Goal: Task Accomplishment & Management: Complete application form

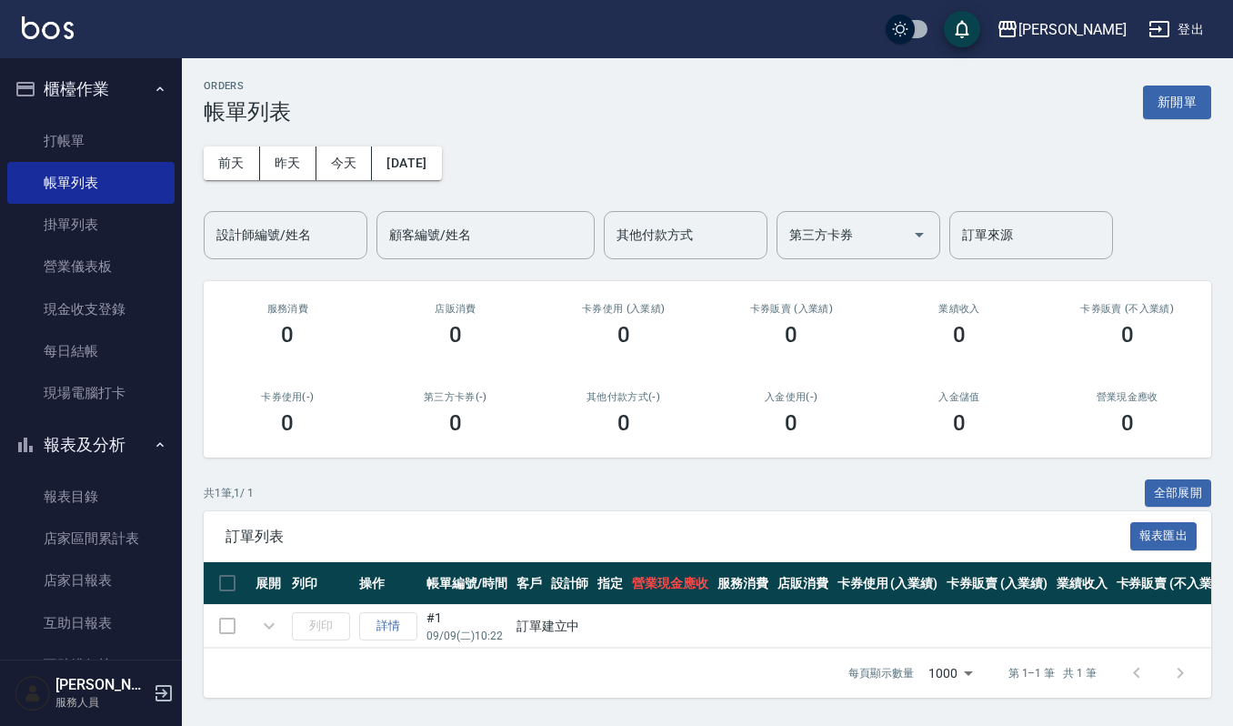
scroll to position [364, 0]
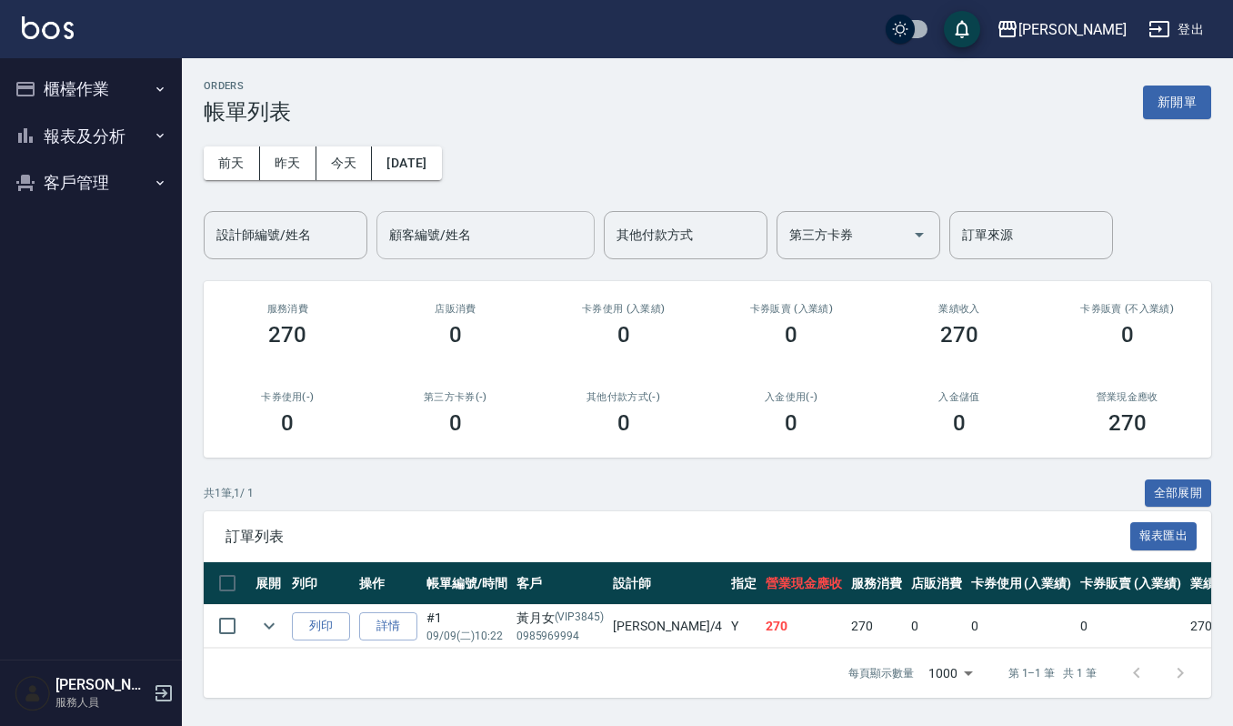
scroll to position [12, 0]
click at [76, 88] on button "櫃檯作業" at bounding box center [90, 88] width 167 height 47
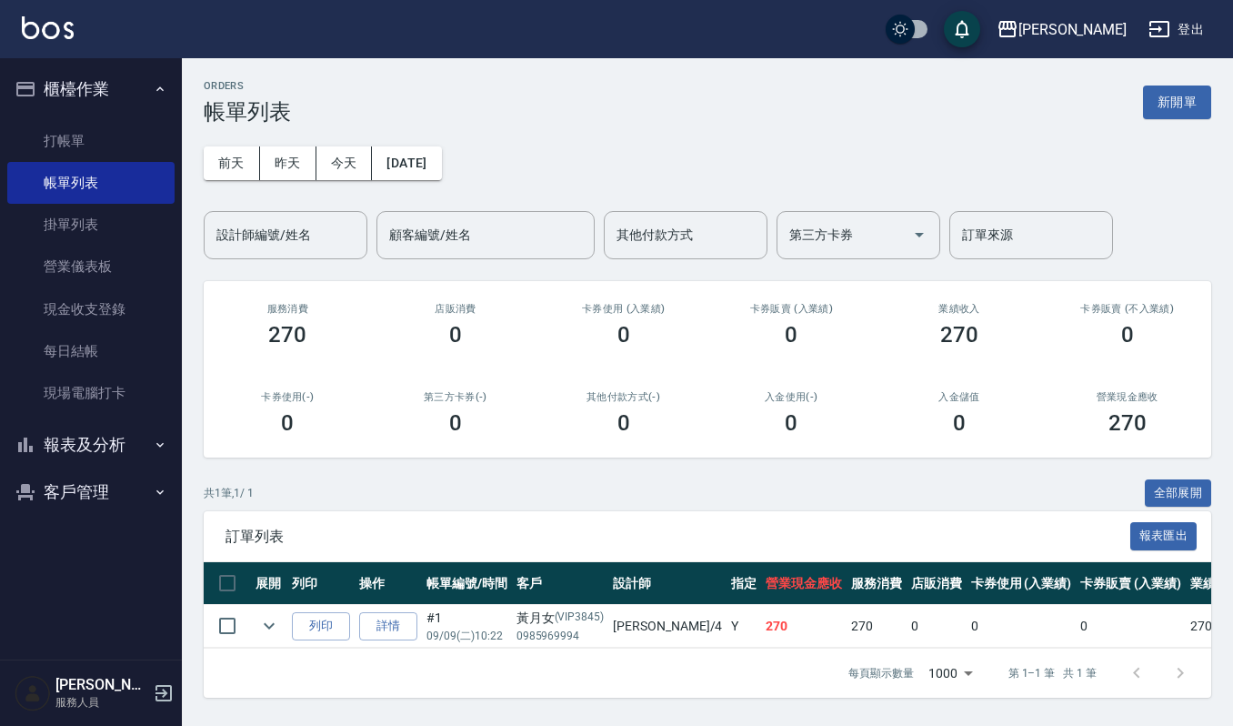
click at [51, 37] on img at bounding box center [48, 27] width 52 height 23
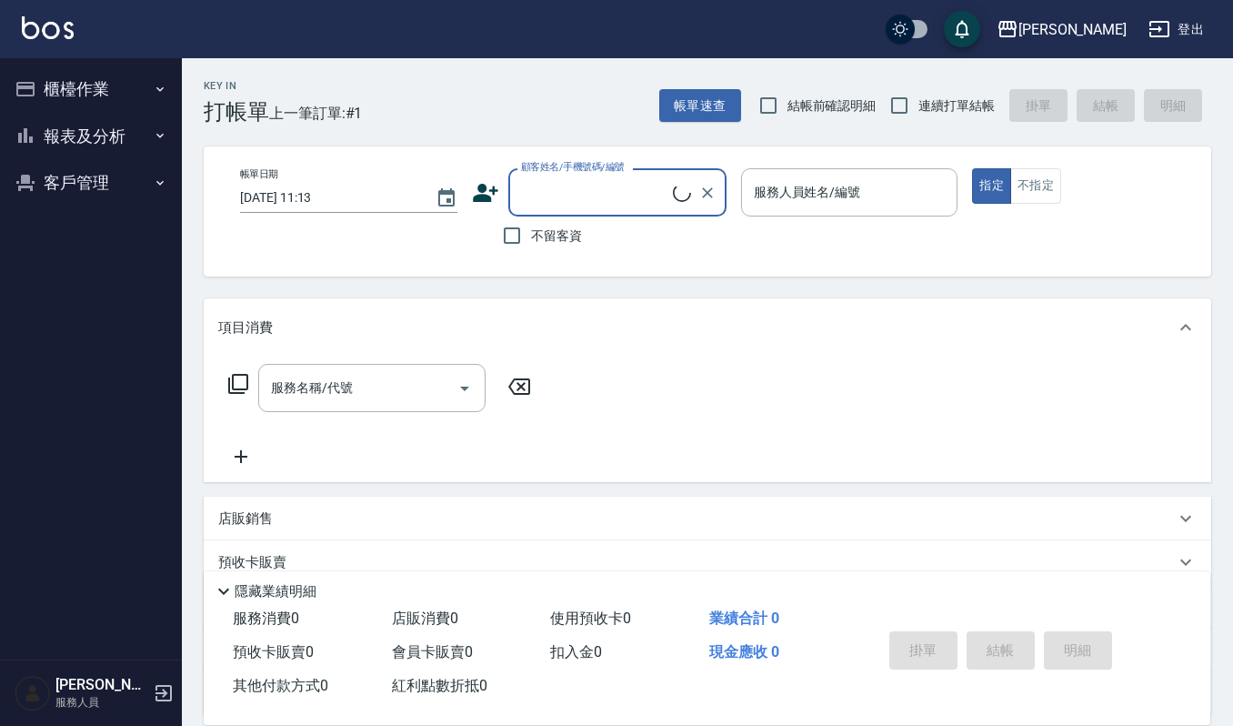
click at [611, 189] on input "顧客姓名/手機號碼/編號" at bounding box center [594, 192] width 156 height 32
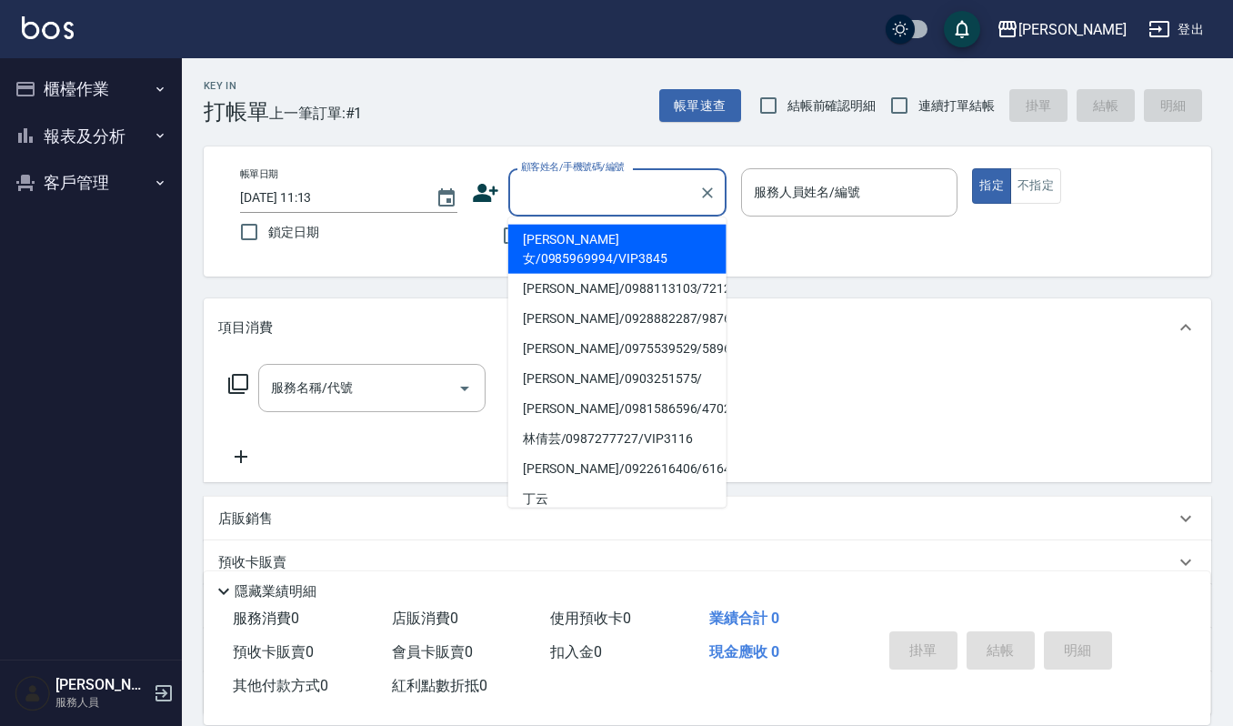
click at [631, 176] on input "顧客姓名/手機號碼/編號" at bounding box center [603, 192] width 175 height 32
click at [623, 184] on input "顧客姓名/手機號碼/編號" at bounding box center [603, 192] width 175 height 32
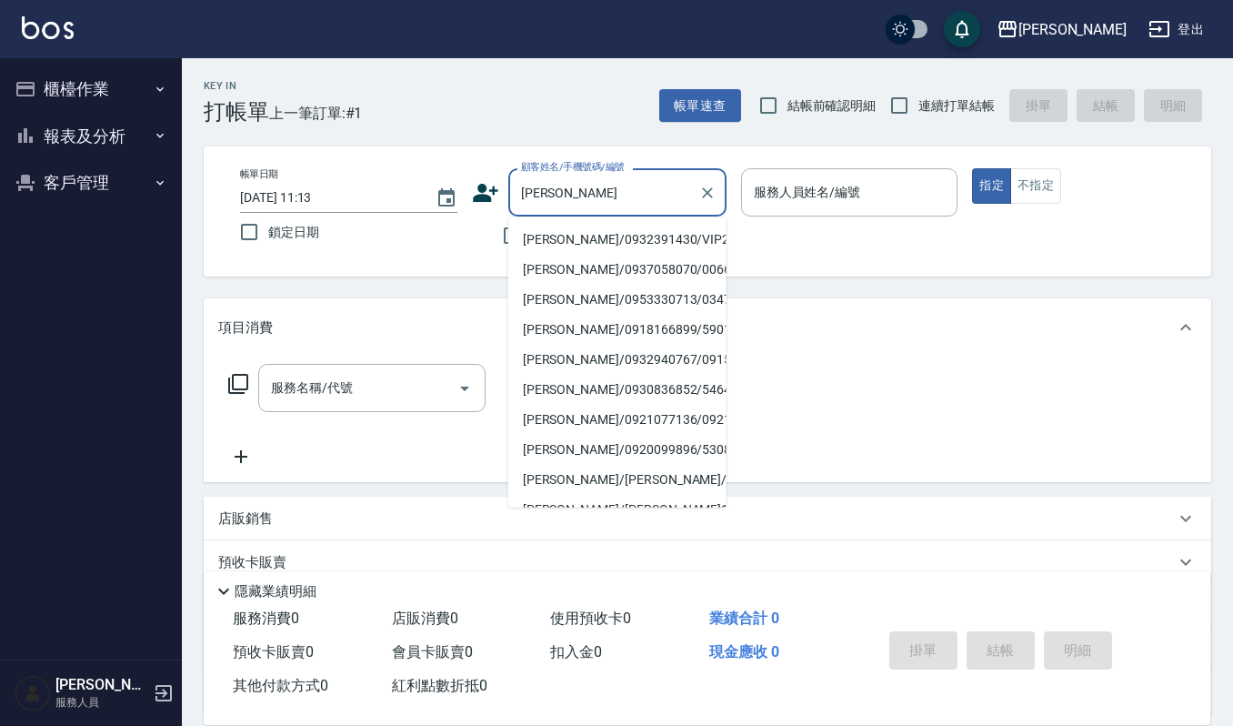
click at [615, 234] on li "[PERSON_NAME]/0932391430/VIP2266" at bounding box center [617, 240] width 218 height 30
type input "[PERSON_NAME]/0932391430/VIP2266"
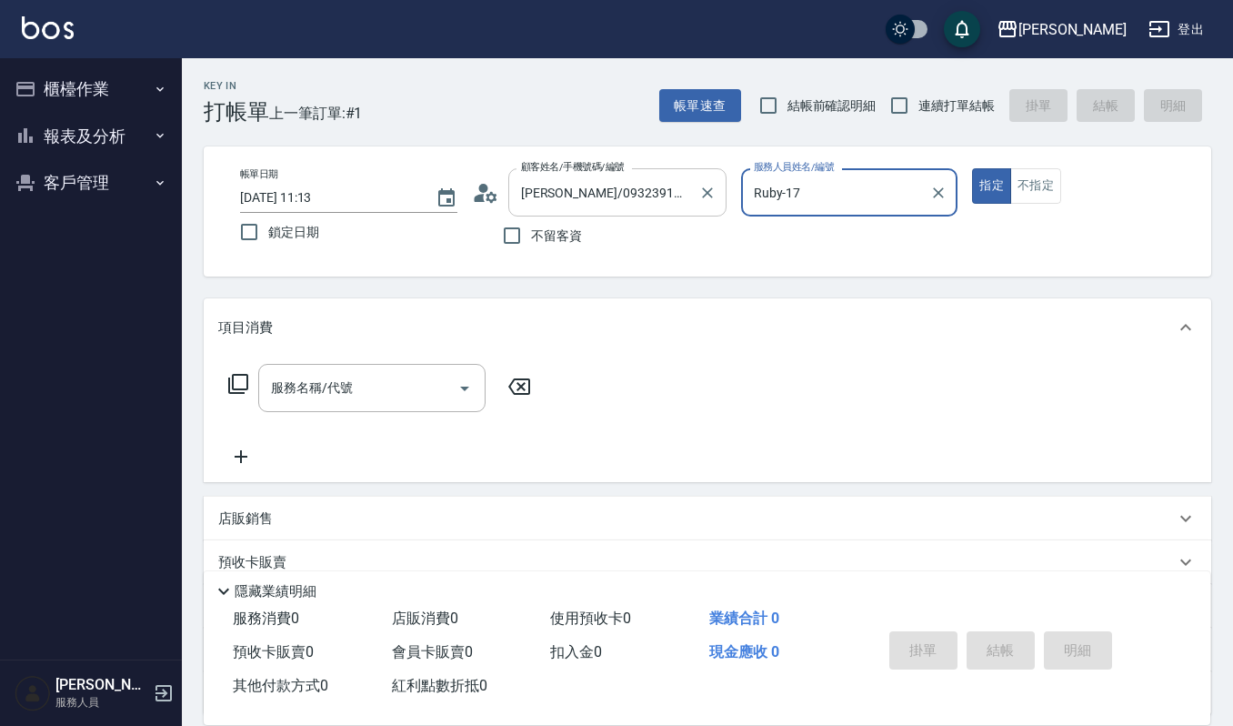
type input "Ruby-17"
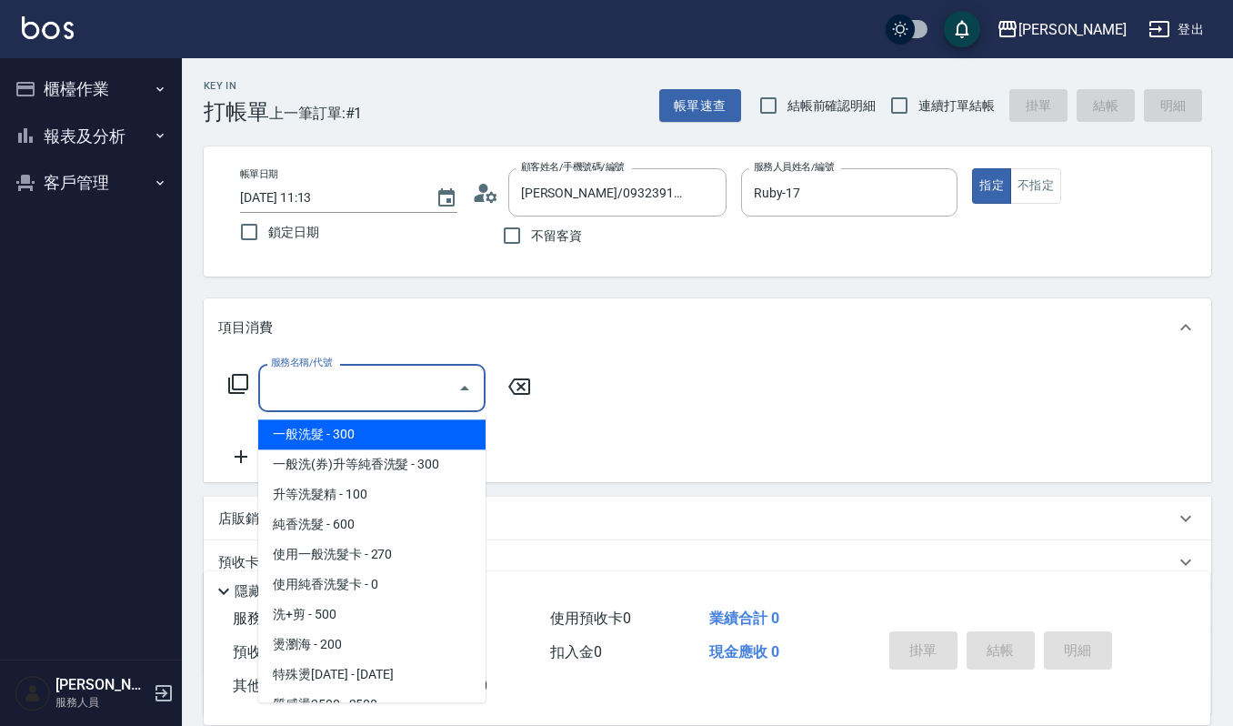
click at [386, 397] on input "服務名稱/代號" at bounding box center [358, 388] width 184 height 32
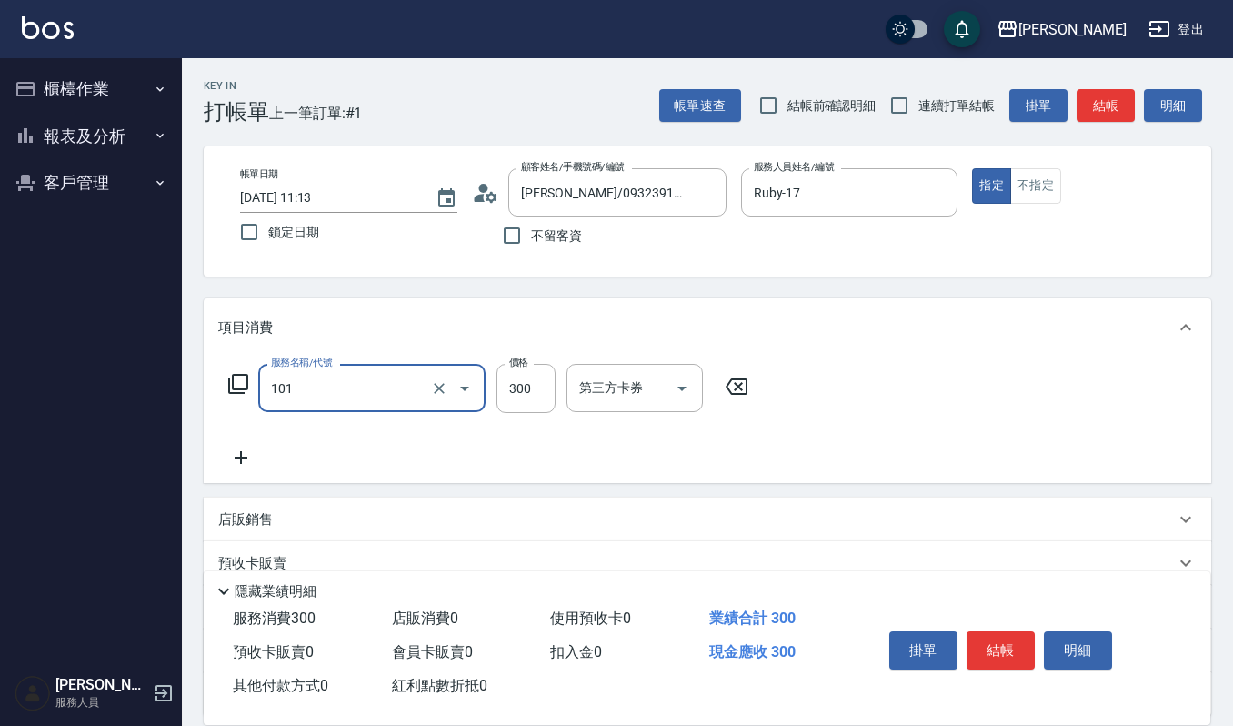
type input "一般洗髮(101)"
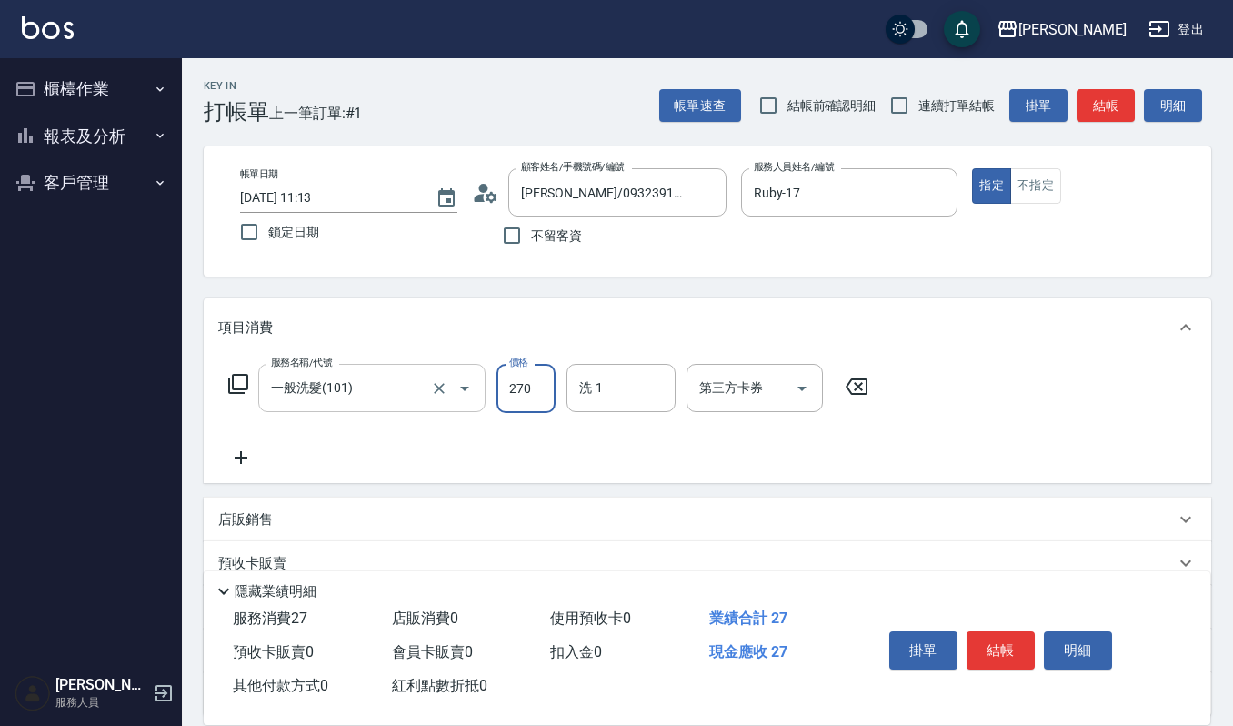
type input "270"
type input "宜芳-22"
click at [386, 397] on input "一般洗髮(101)" at bounding box center [346, 388] width 160 height 32
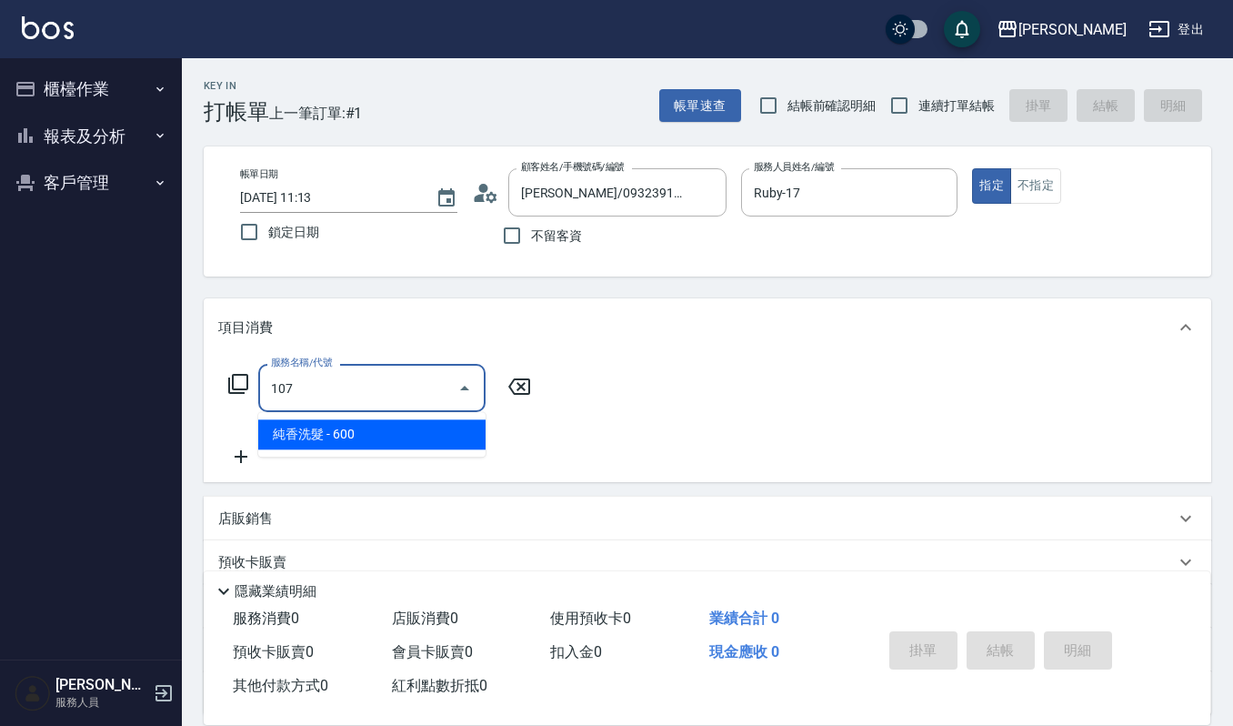
type input "純香洗髮(107)"
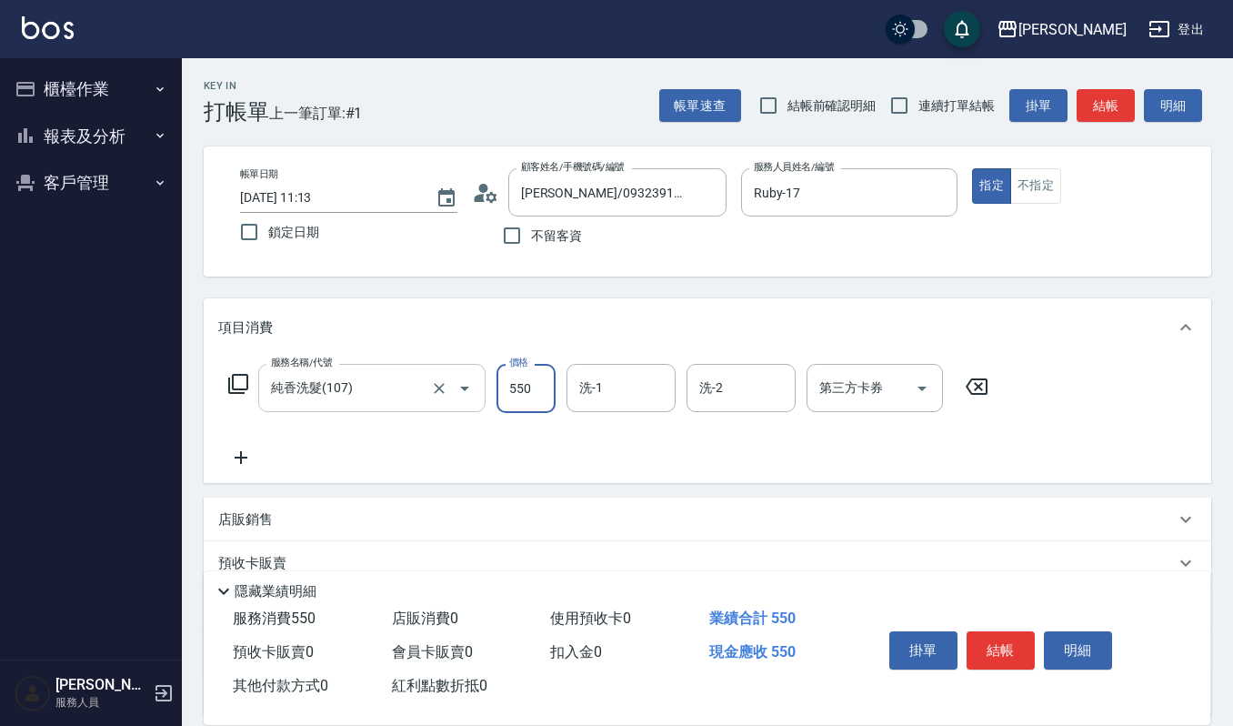
type input "550"
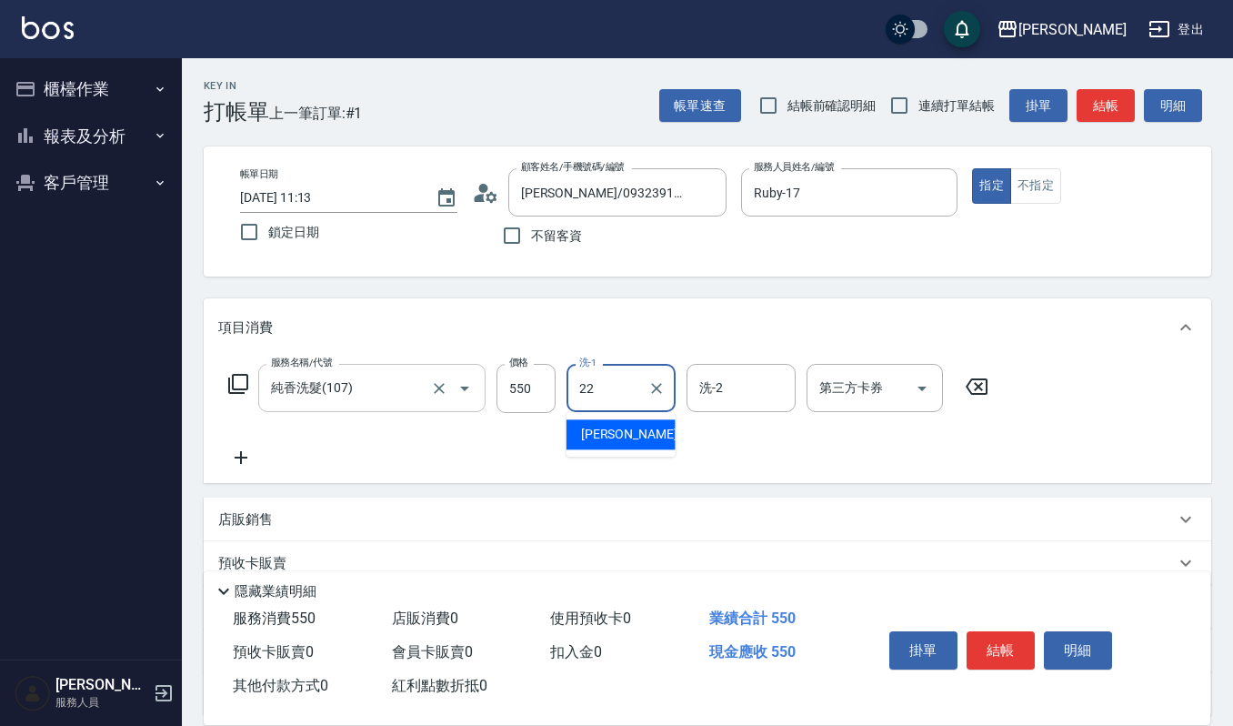
type input "宜芳-22"
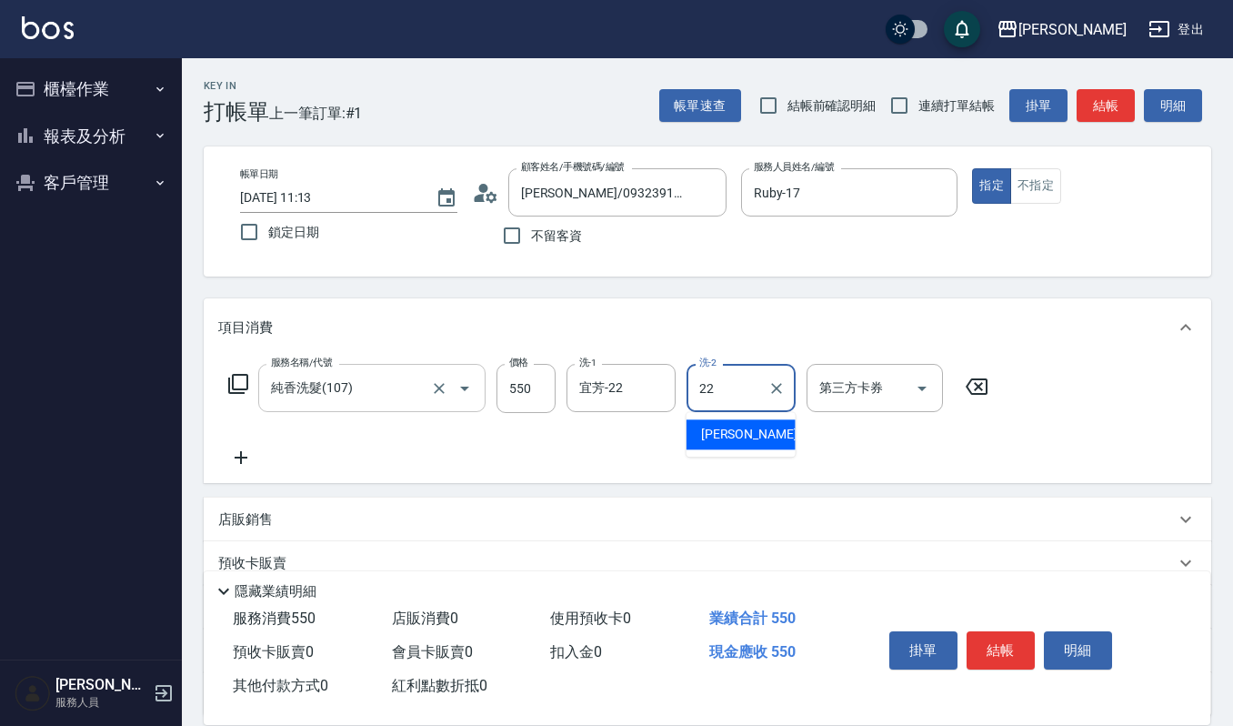
type input "宜芳-22"
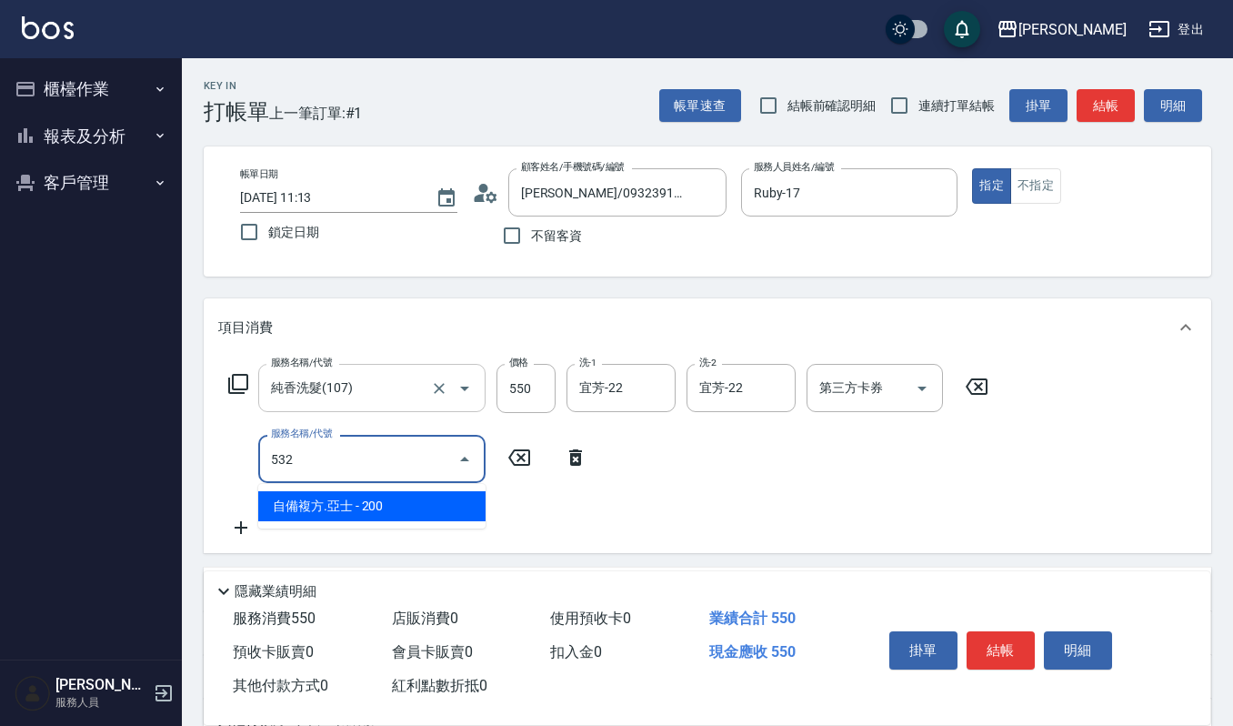
type input "自備複方.亞士(532)"
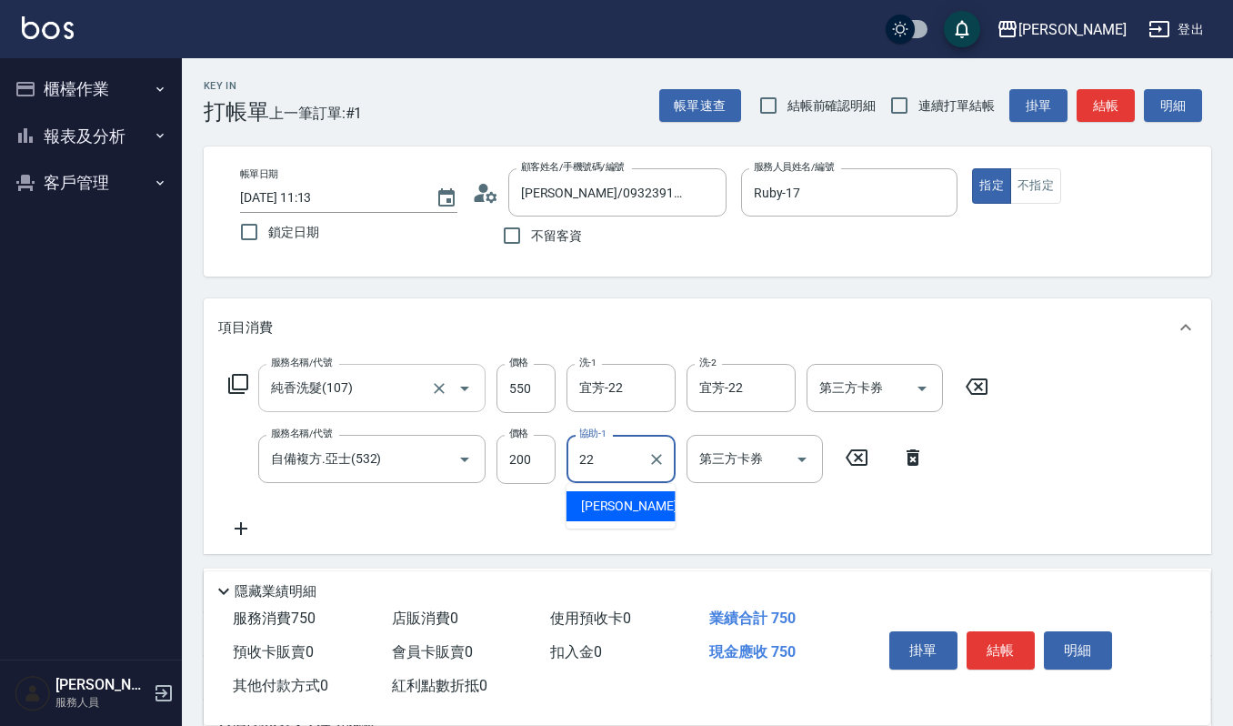
type input "宜芳-22"
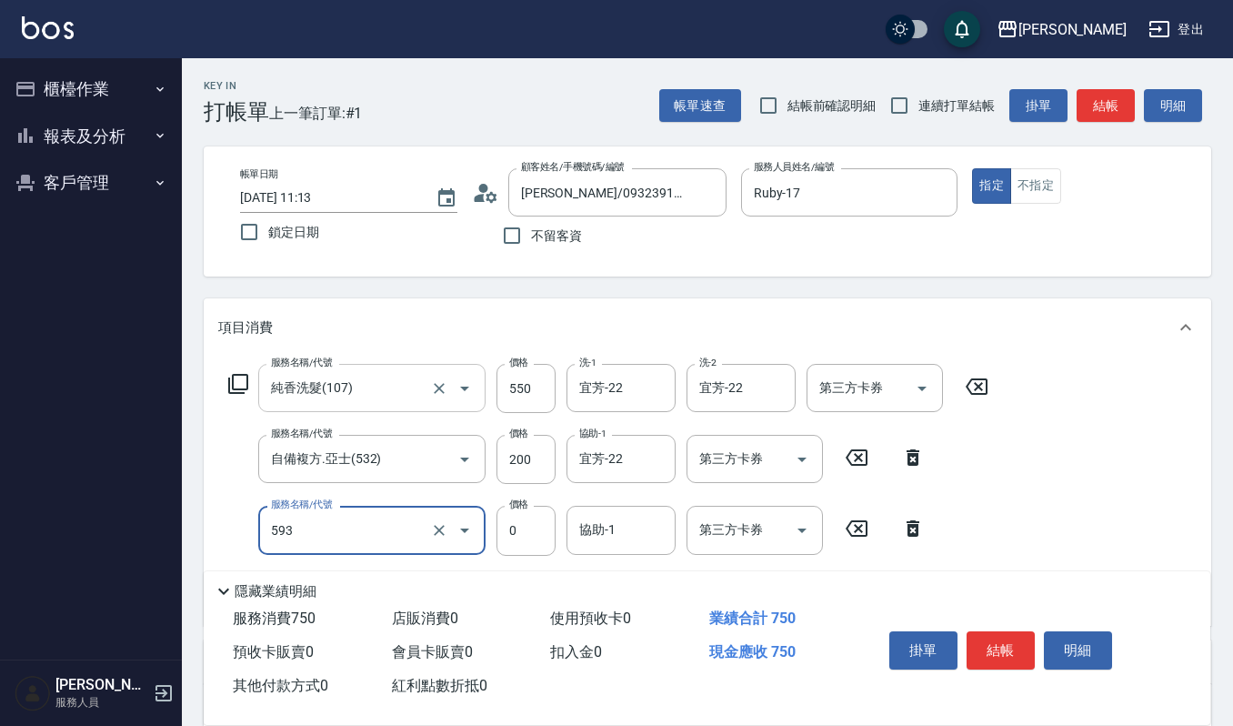
type input "使用頭皮卡卷0(593)"
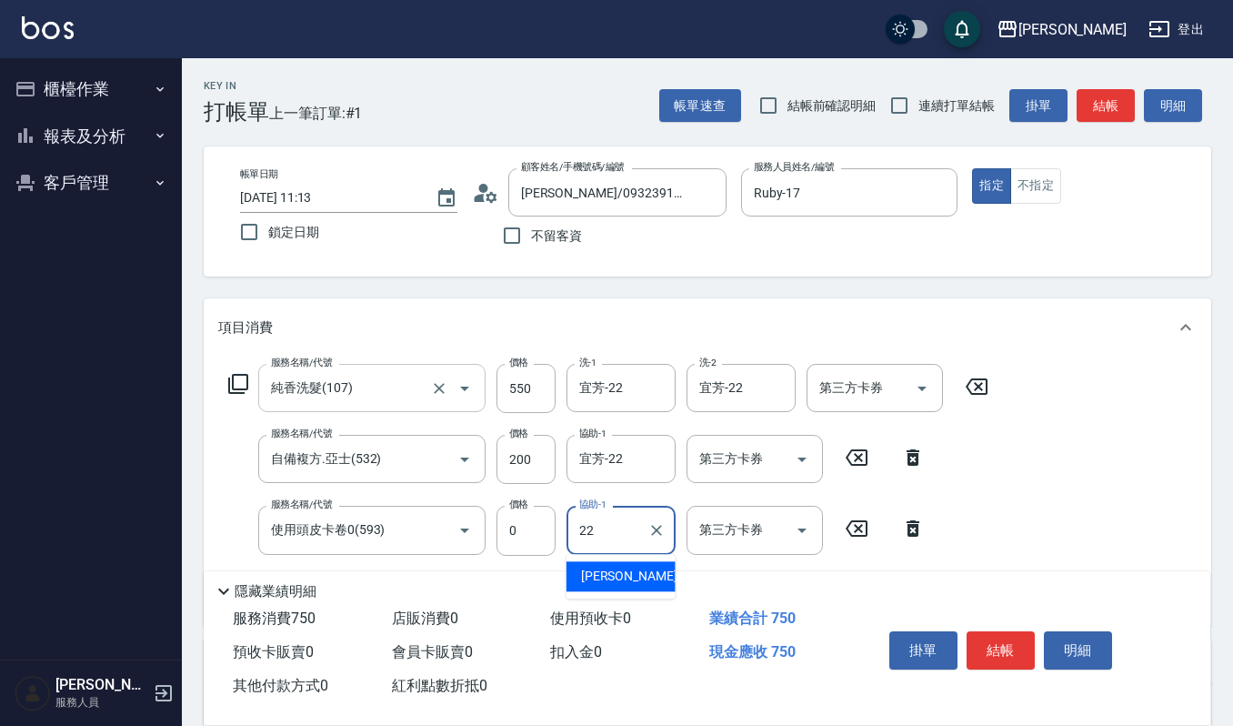
type input "宜芳-22"
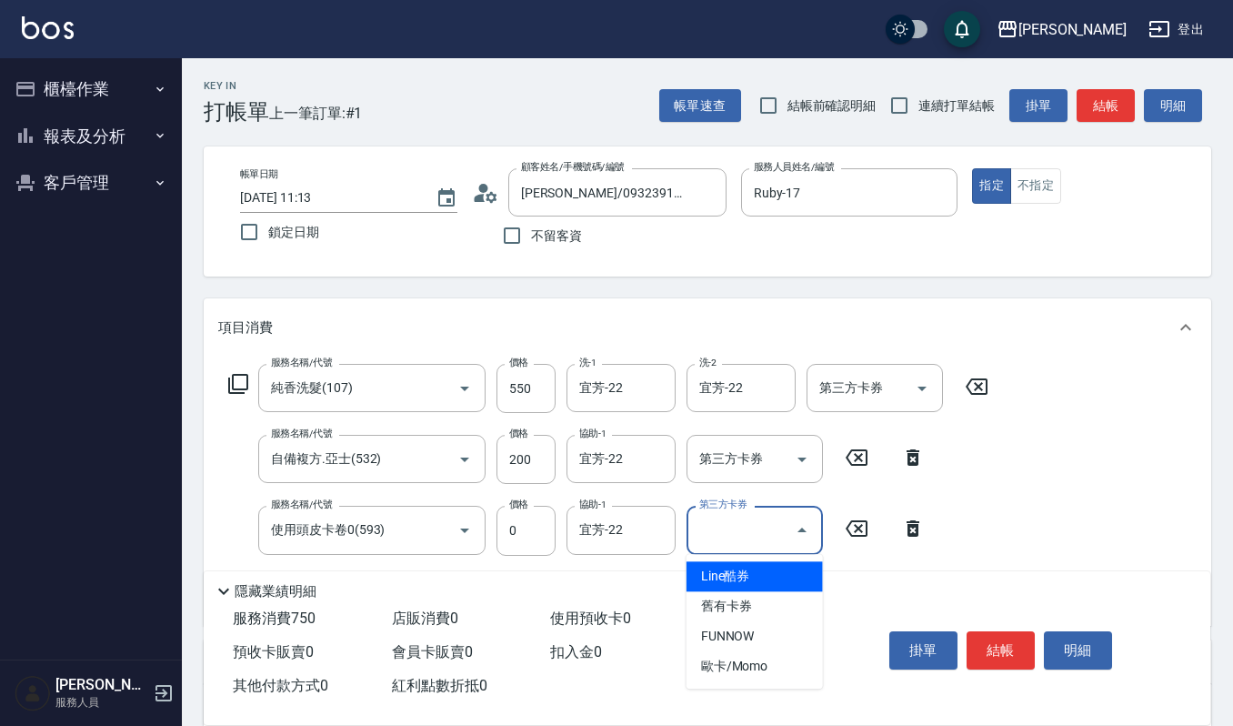
click at [717, 525] on input "第三方卡券" at bounding box center [741, 530] width 93 height 32
click at [717, 619] on span "舊有卡券" at bounding box center [754, 606] width 136 height 30
type input "舊有卡券"
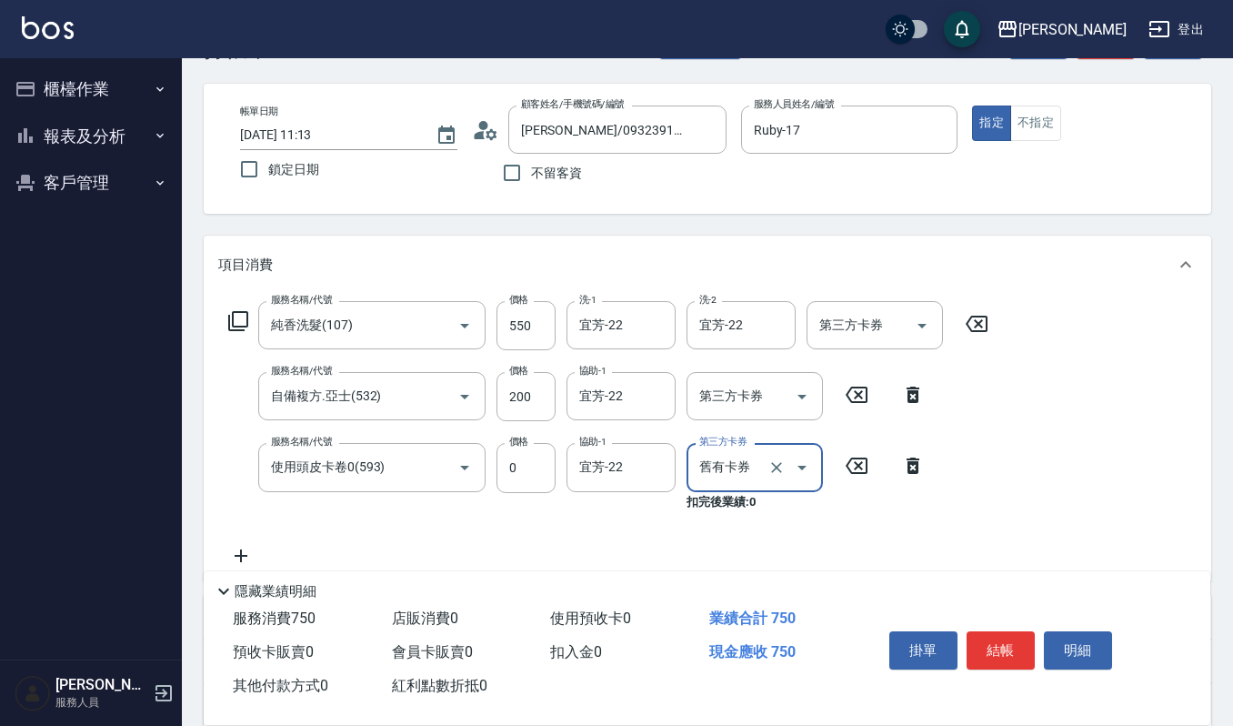
scroll to position [121, 0]
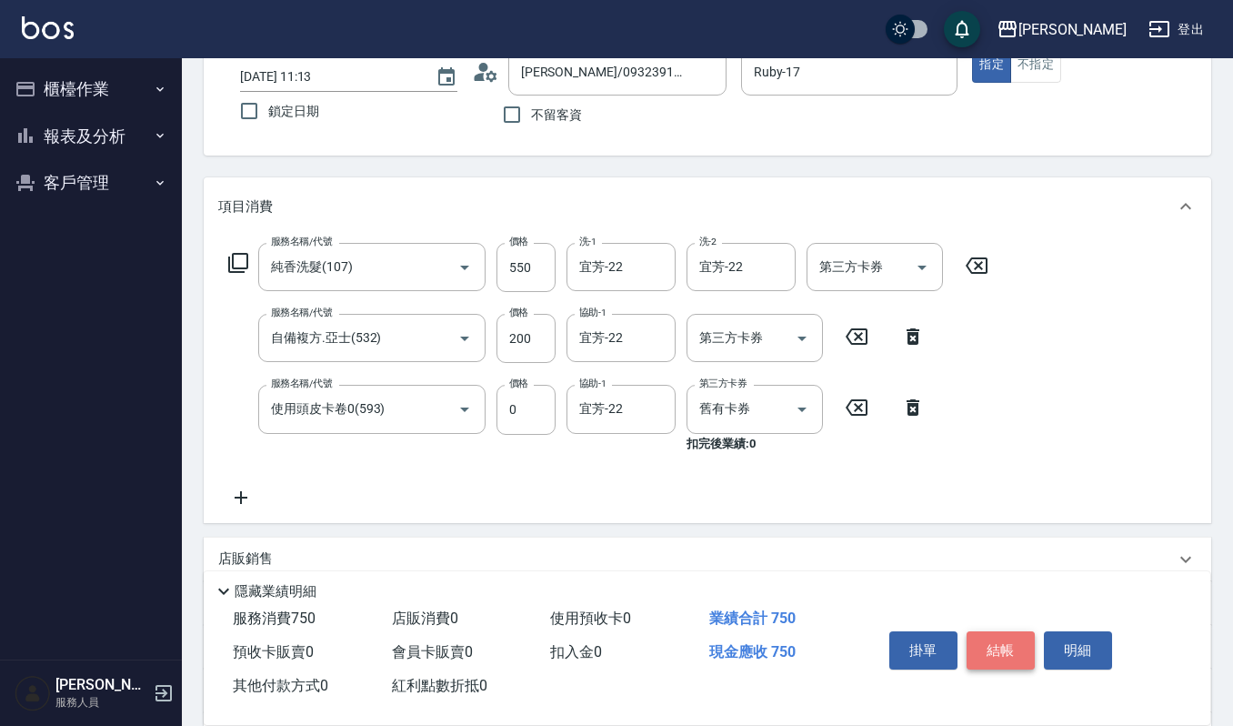
click at [997, 644] on button "結帳" at bounding box center [1001, 650] width 68 height 38
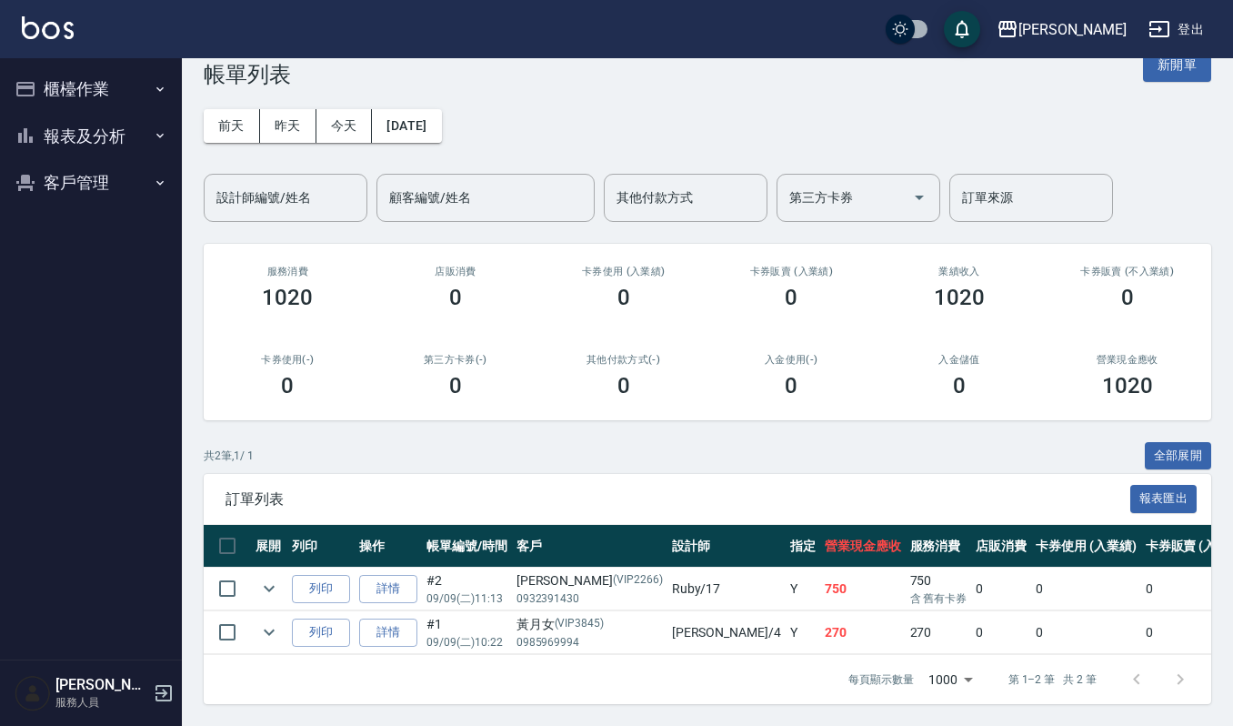
scroll to position [56, 0]
click at [317, 575] on button "列印" at bounding box center [321, 589] width 58 height 28
click at [149, 81] on button "櫃檯作業" at bounding box center [90, 88] width 167 height 47
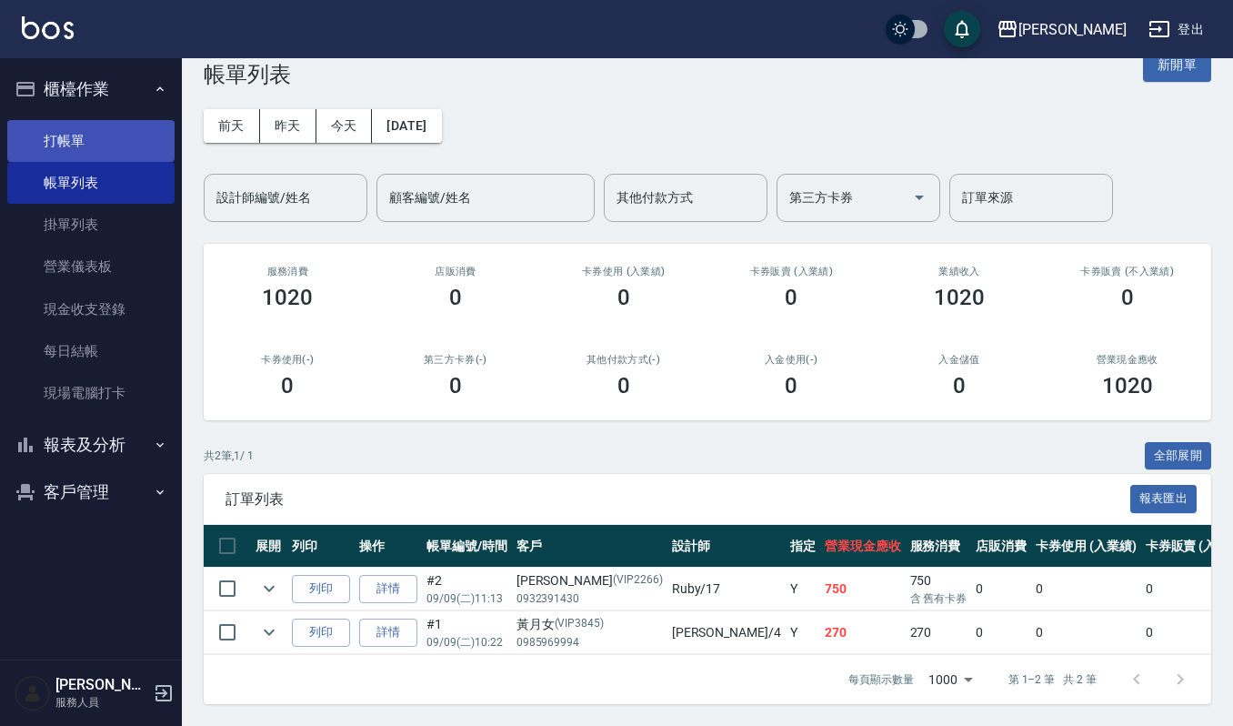
click at [135, 132] on link "打帳單" at bounding box center [90, 141] width 167 height 42
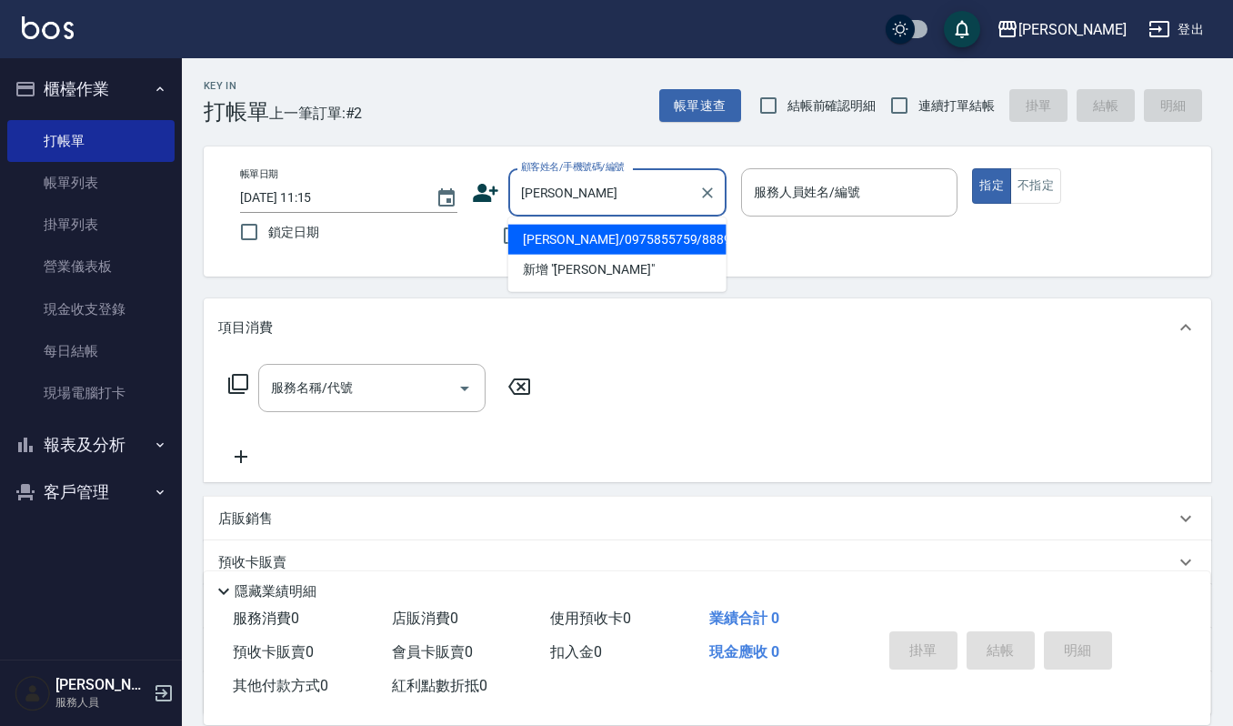
click at [590, 240] on li "[PERSON_NAME]/0975855759/8889" at bounding box center [617, 240] width 218 height 30
type input "[PERSON_NAME]/0975855759/8889"
type input "吉兒-4"
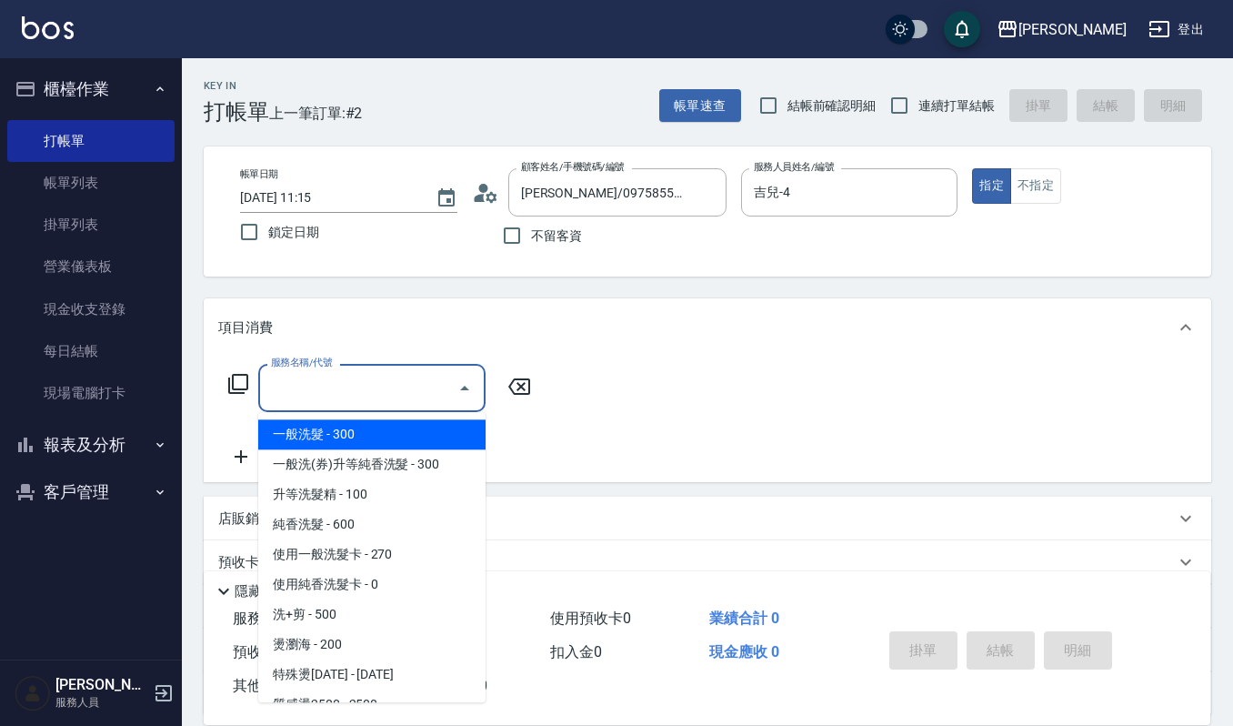
click at [393, 396] on input "服務名稱/代號" at bounding box center [358, 388] width 184 height 32
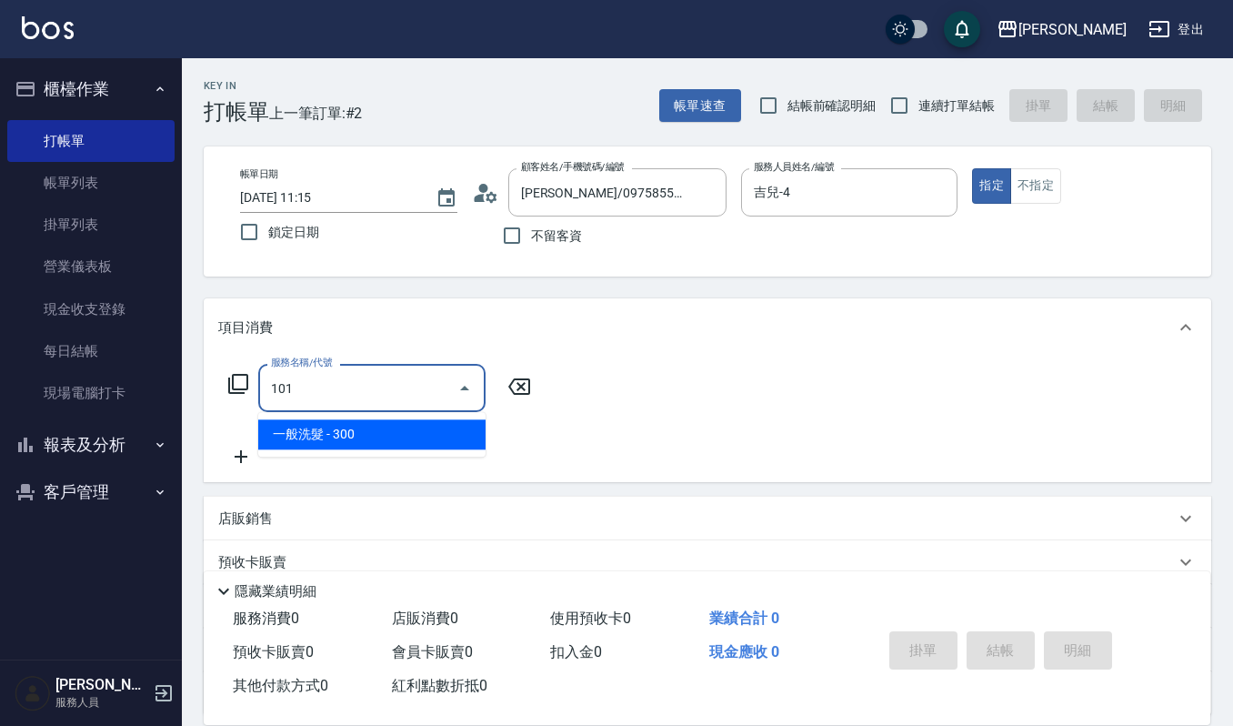
type input "一般洗髮(101)"
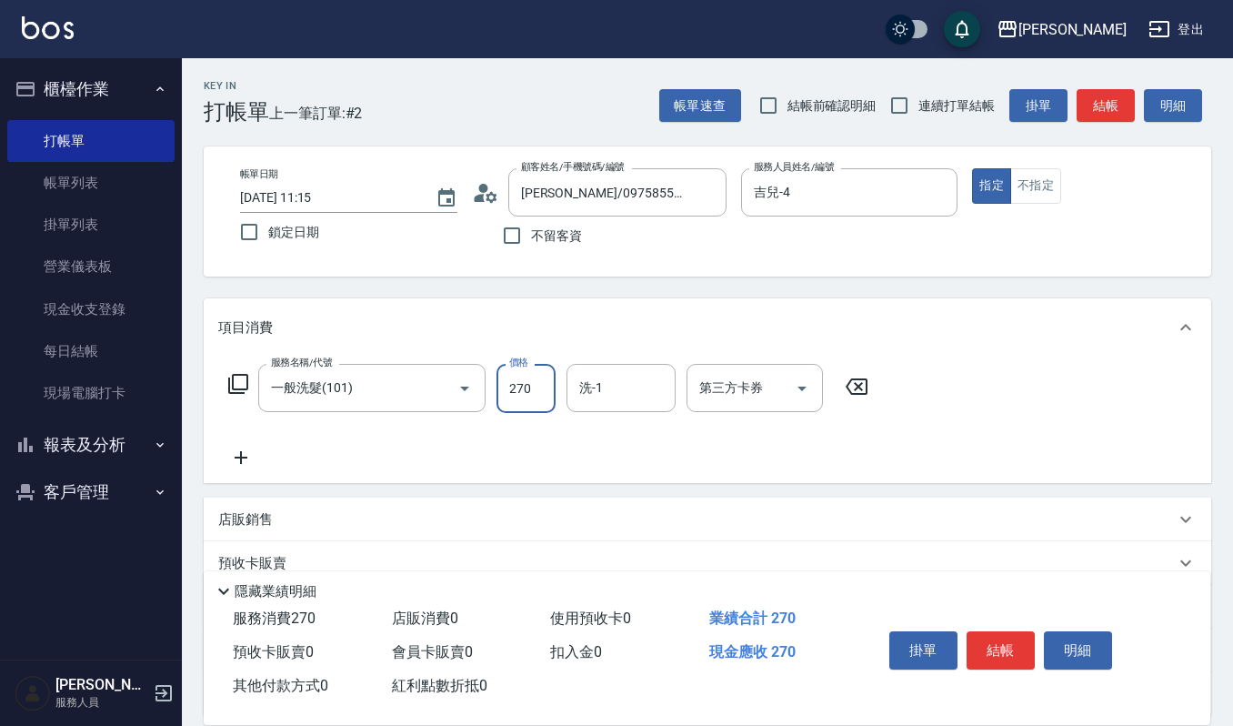
type input "270"
type input "佳音-21"
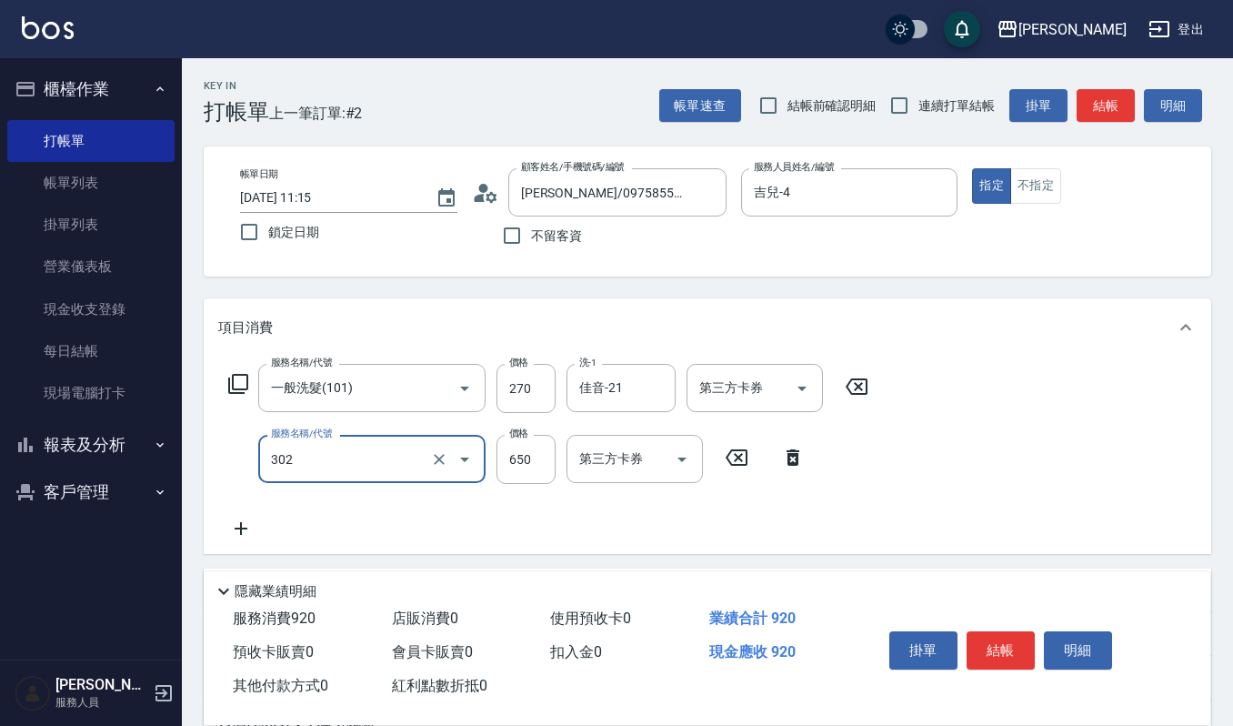
type input "經典剪髮-Gill(302)"
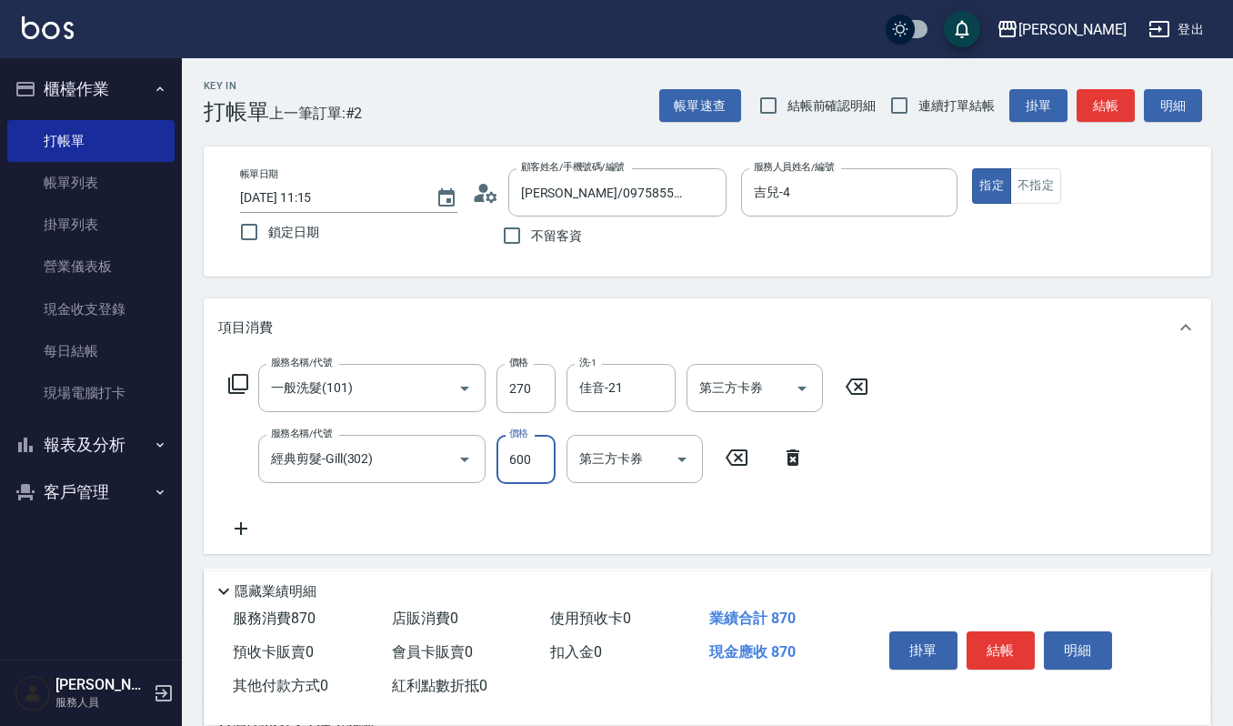
type input "600"
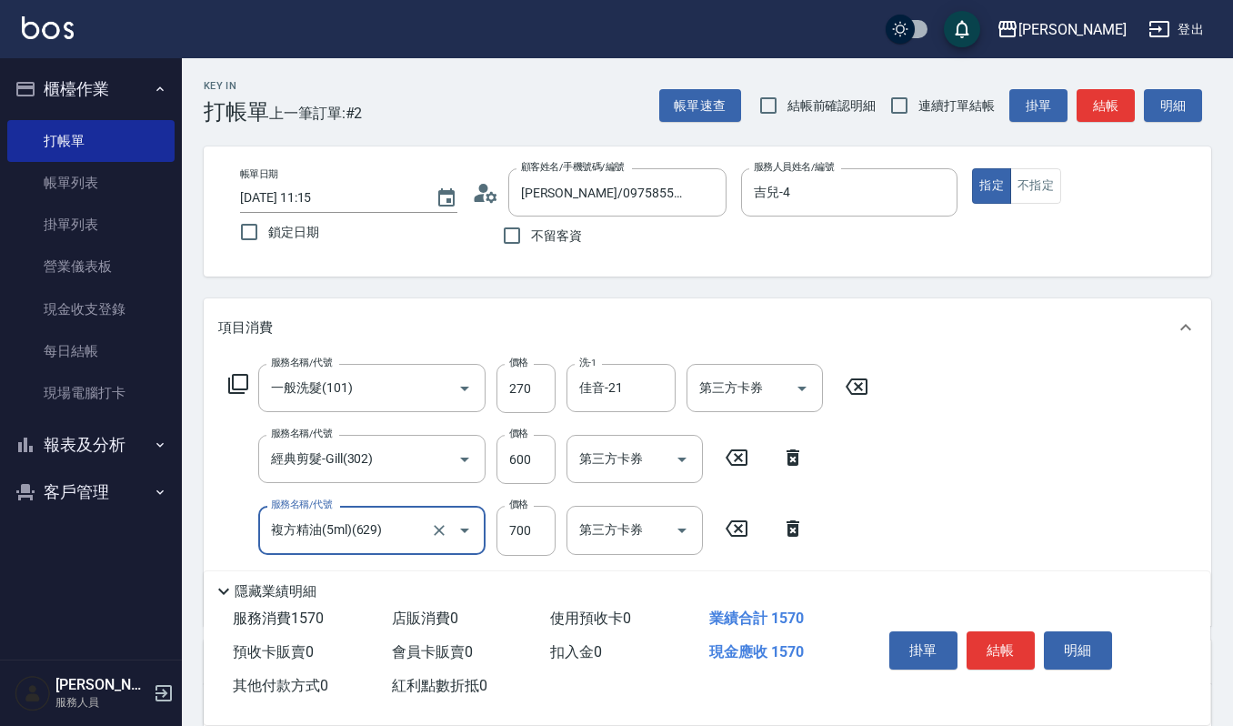
type input "複方精油(5ml)(629)"
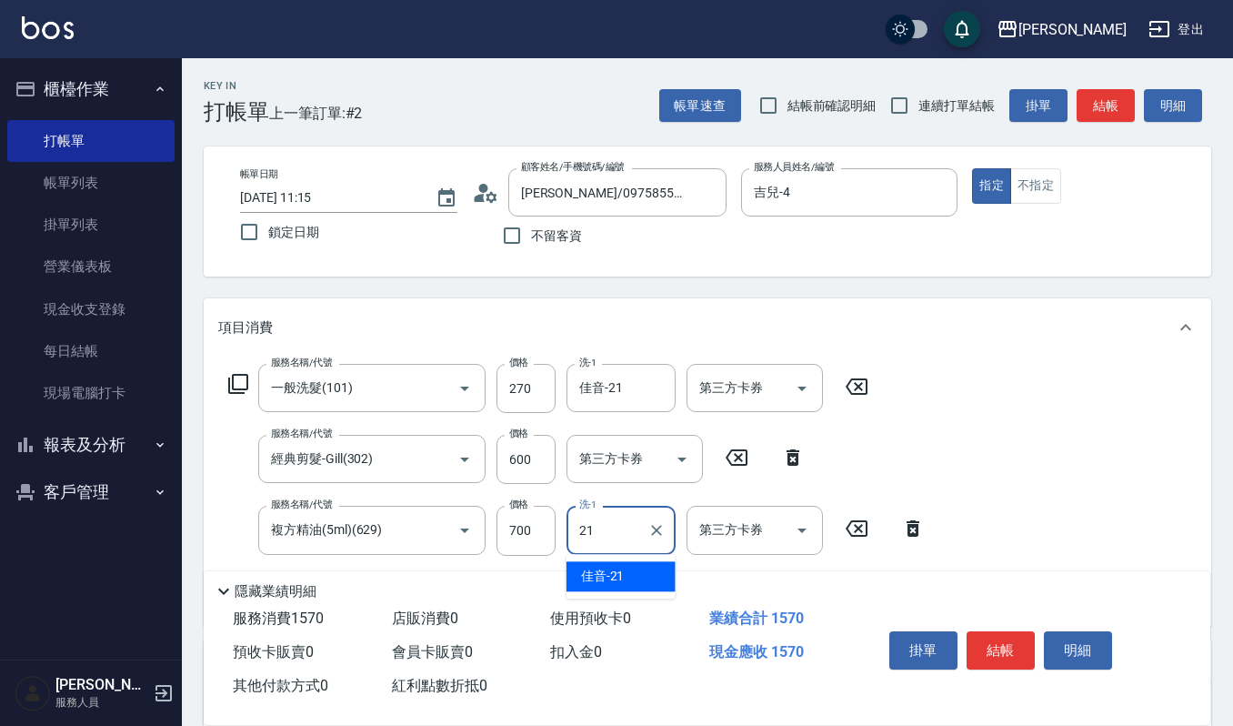
type input "佳音-21"
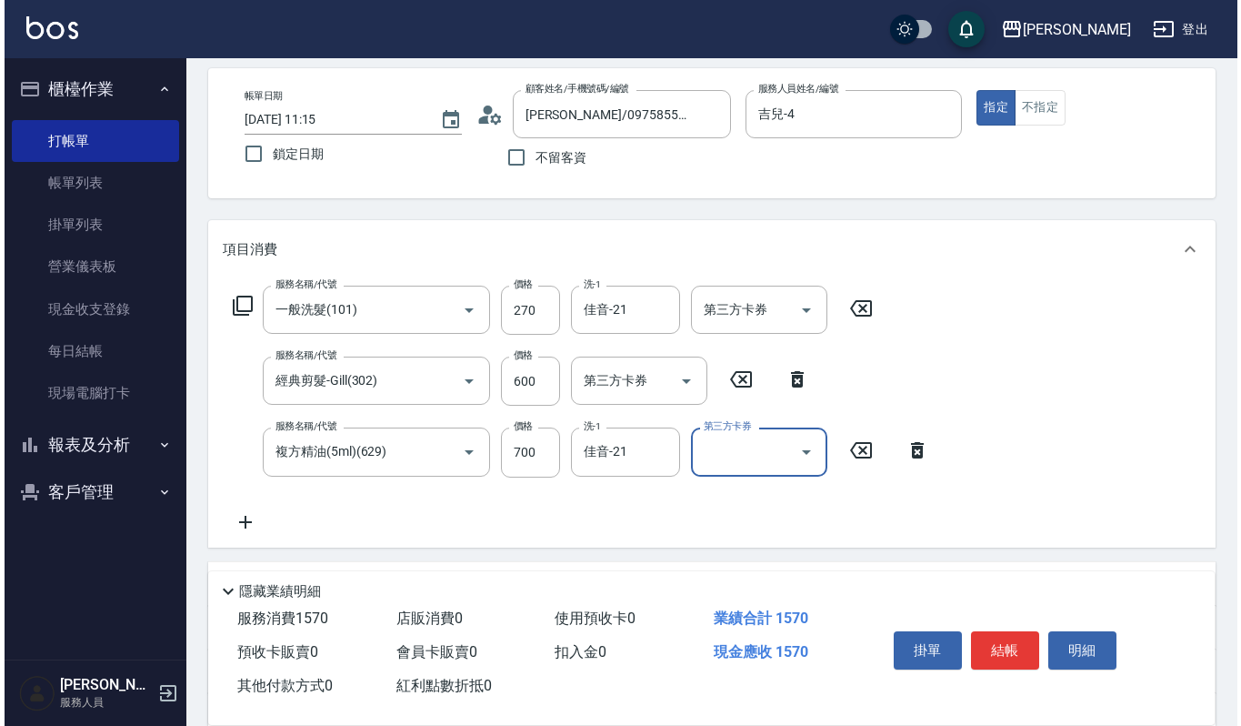
scroll to position [121, 0]
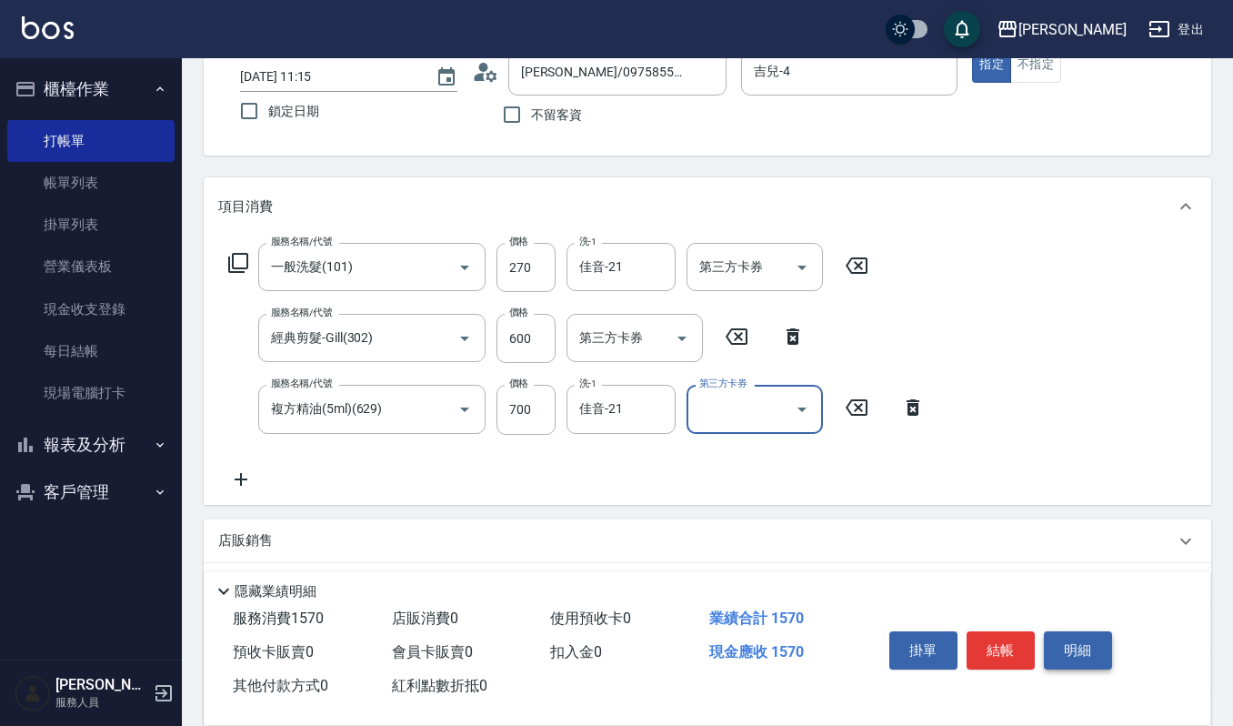
click at [1097, 641] on button "明細" at bounding box center [1078, 650] width 68 height 38
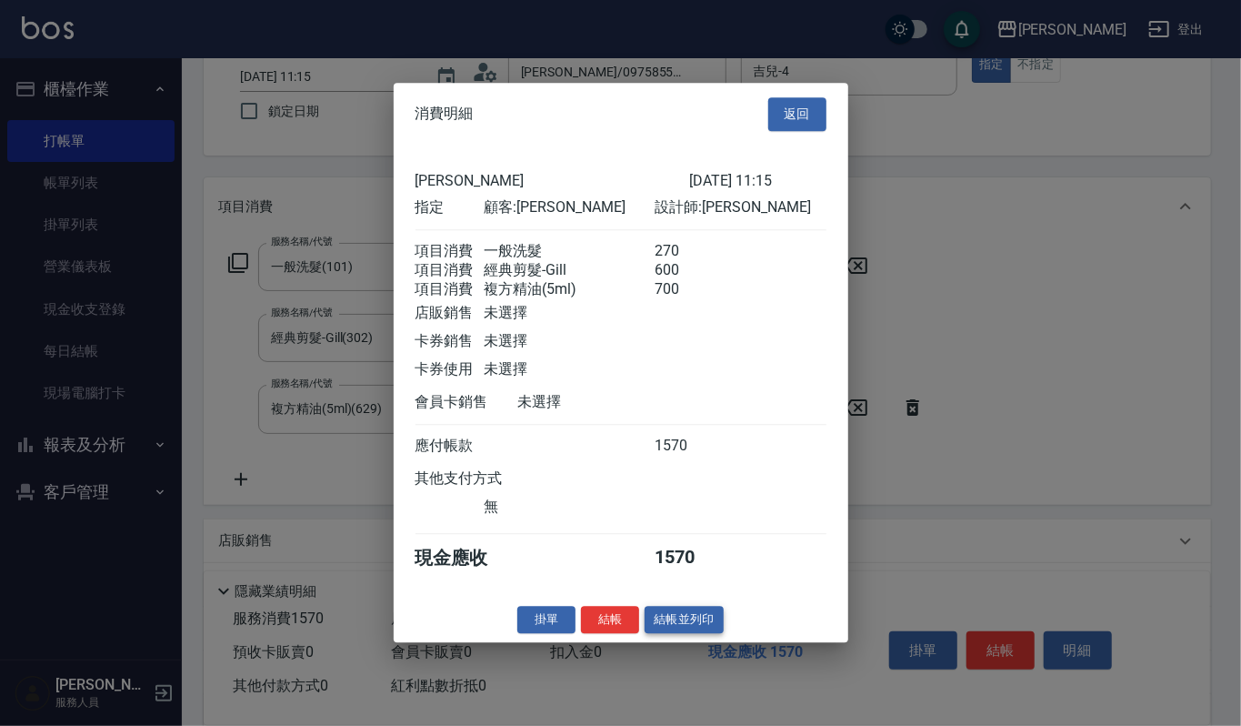
click at [717, 633] on button "結帳並列印" at bounding box center [684, 620] width 79 height 28
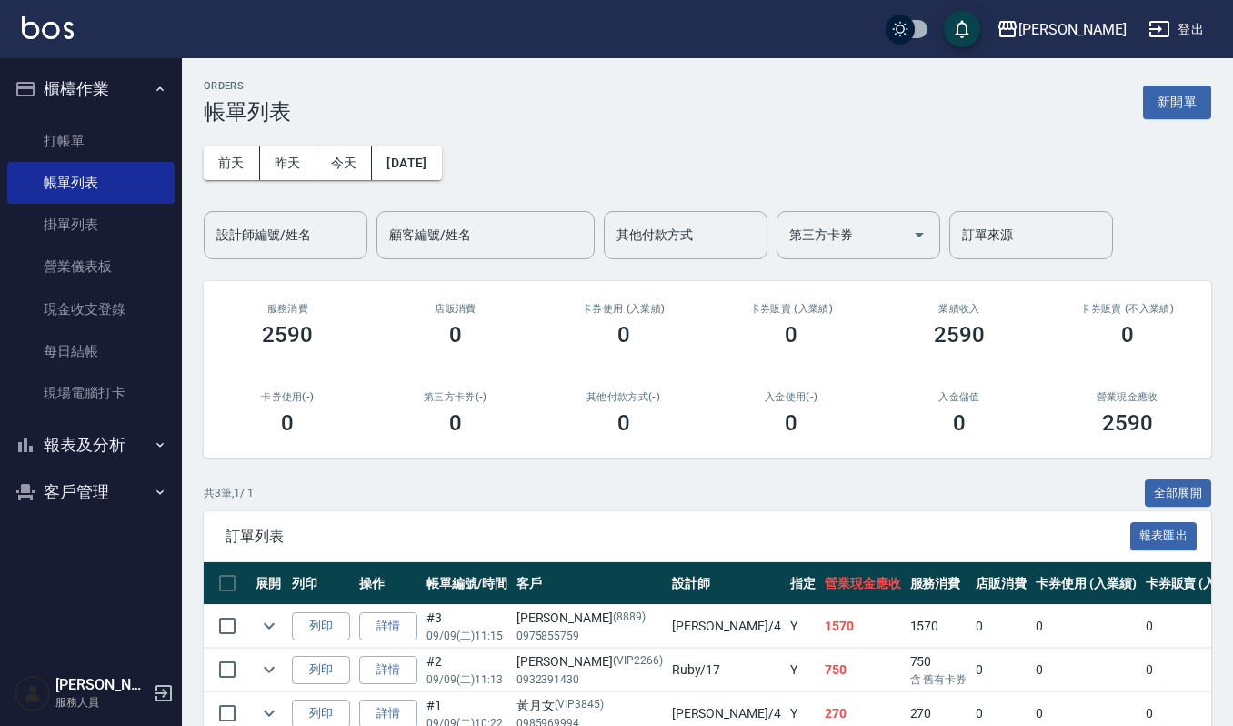
drag, startPoint x: 314, startPoint y: 626, endPoint x: 356, endPoint y: 615, distance: 44.3
click at [327, 622] on button "列印" at bounding box center [321, 626] width 58 height 28
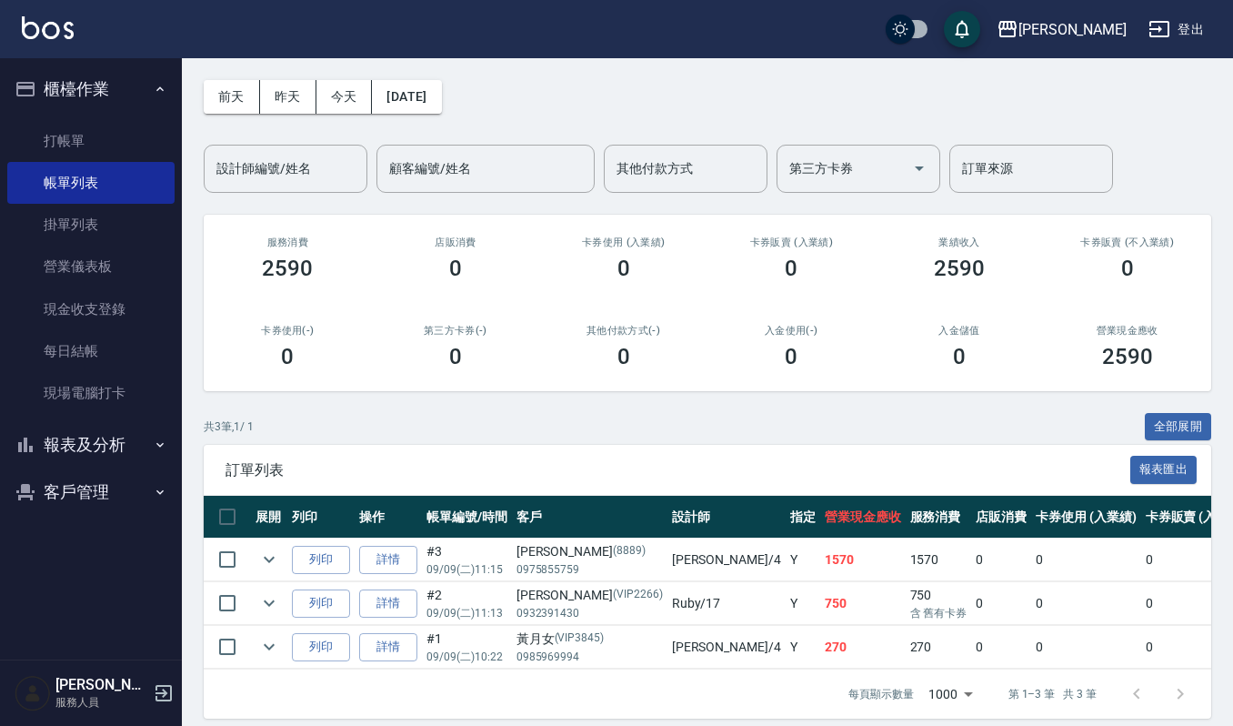
scroll to position [100, 0]
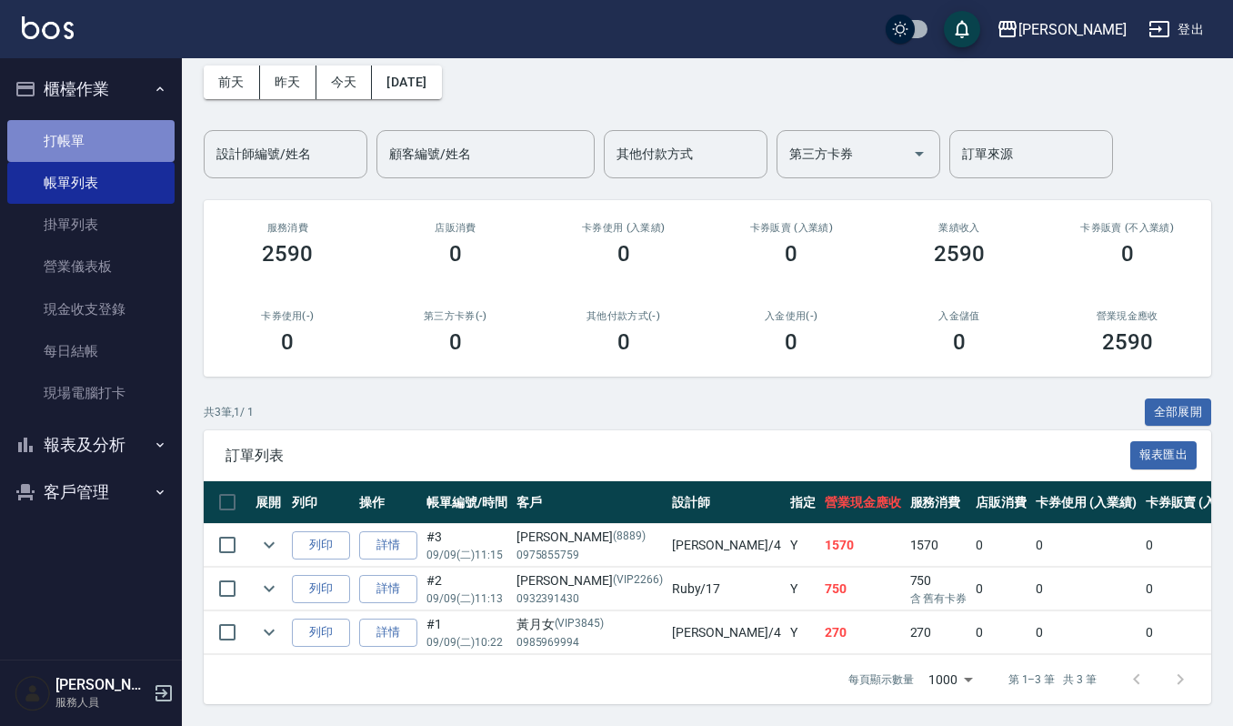
click at [76, 131] on link "打帳單" at bounding box center [90, 141] width 167 height 42
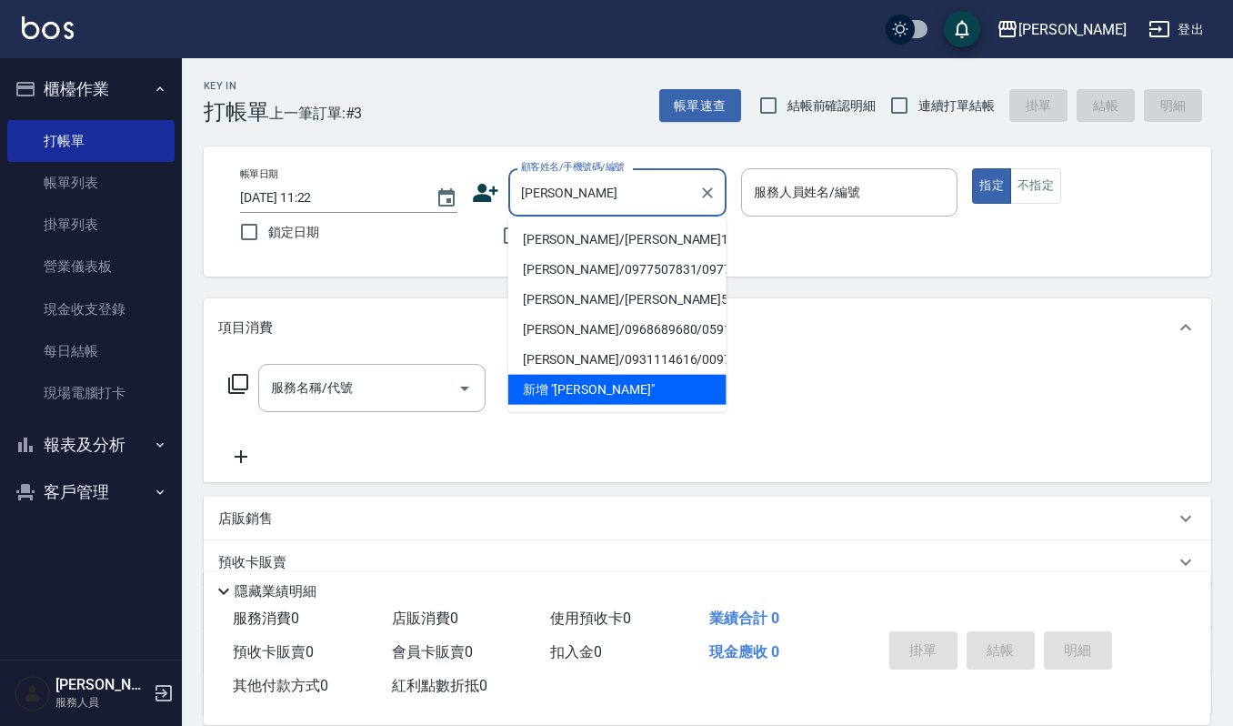
type input "[PERSON_NAME]/[PERSON_NAME]1061005/1061005"
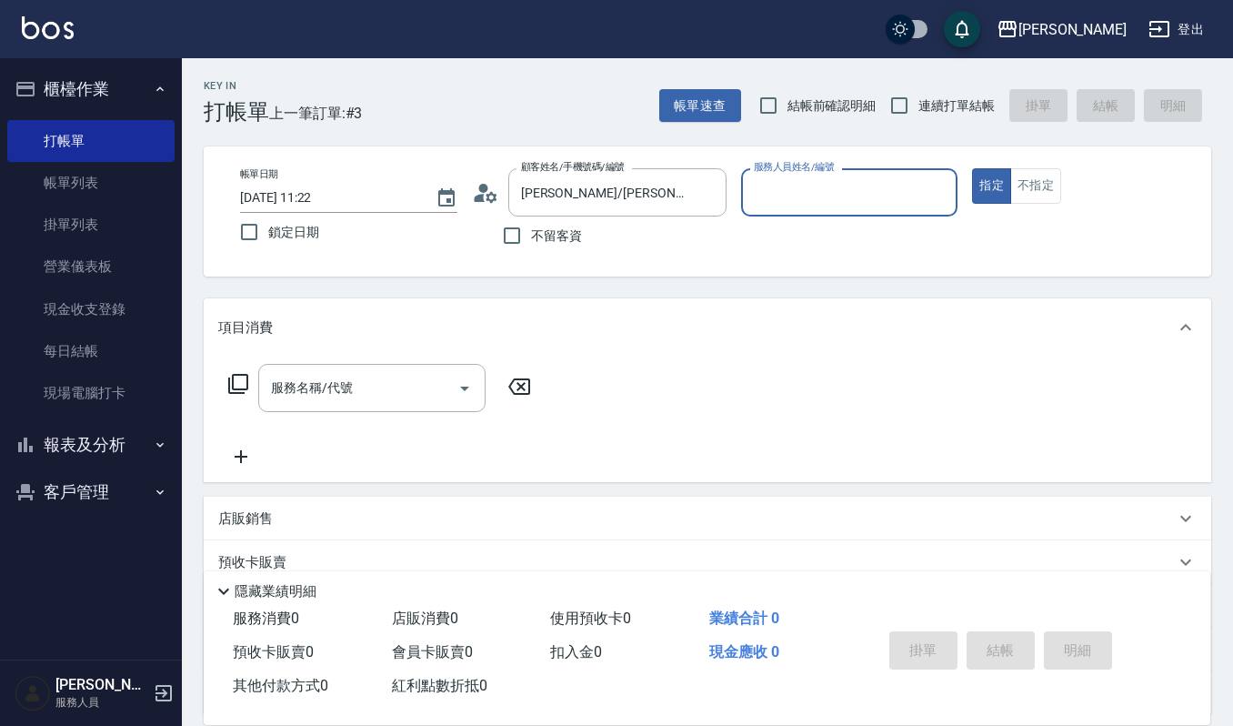
type input "Ruby-17"
click at [972, 168] on button "指定" at bounding box center [991, 185] width 39 height 35
type button "true"
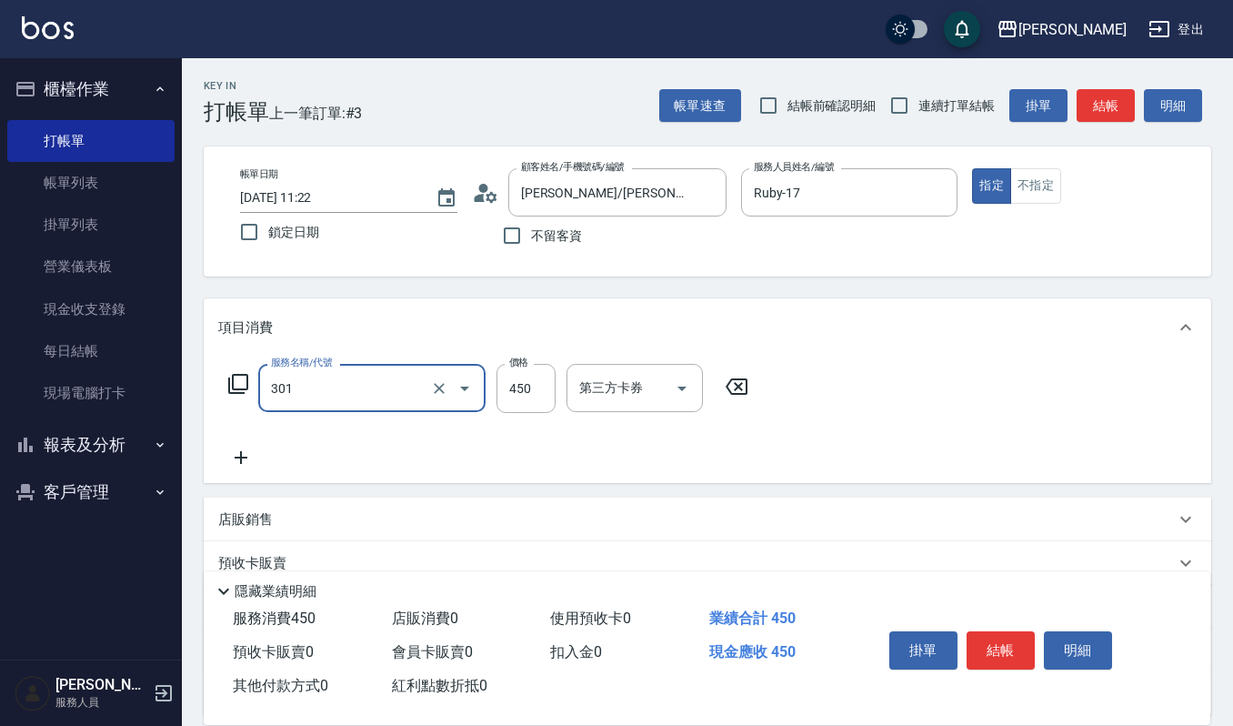
type input "創意剪髮(301)"
type input "360"
click at [969, 624] on div "掛單 結帳 明細" at bounding box center [1000, 652] width 237 height 57
click at [983, 638] on button "結帳" at bounding box center [1001, 650] width 68 height 38
